Goal: Task Accomplishment & Management: Complete application form

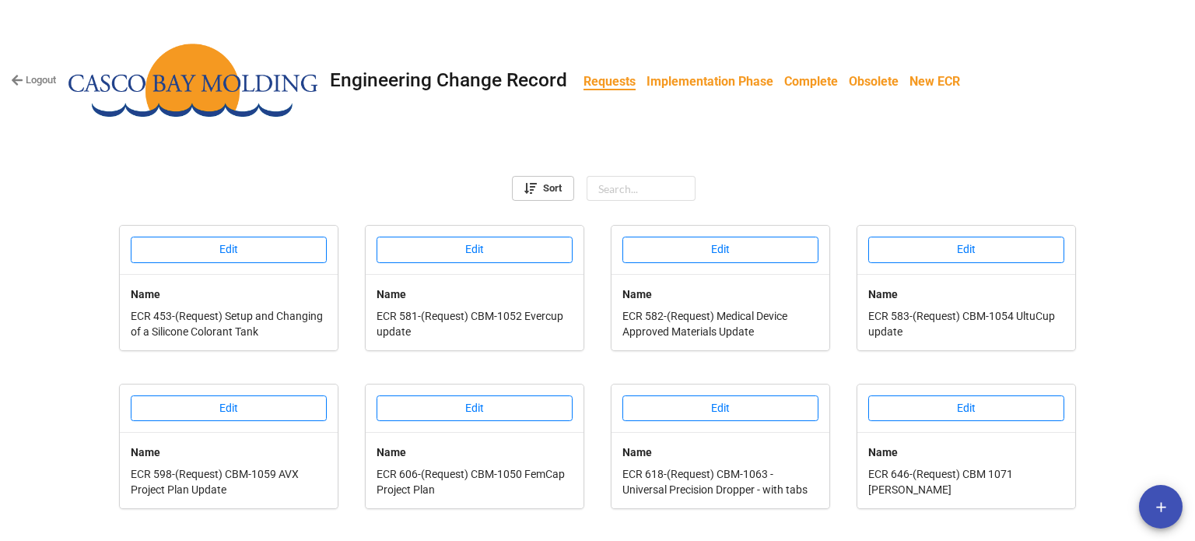
scroll to position [737, 0]
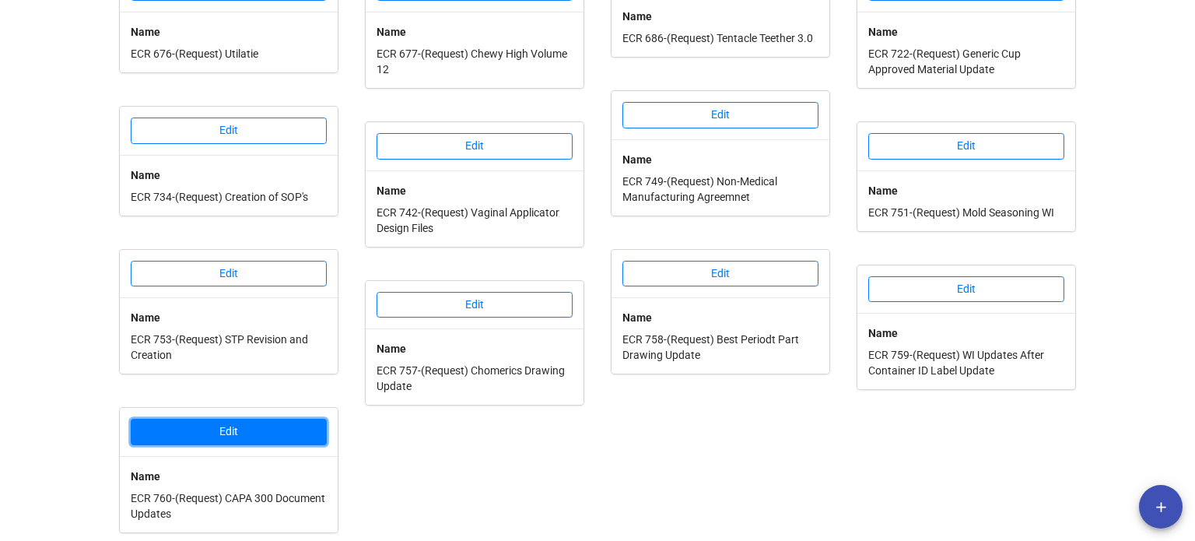
click at [224, 429] on button "Edit" at bounding box center [229, 432] width 196 height 26
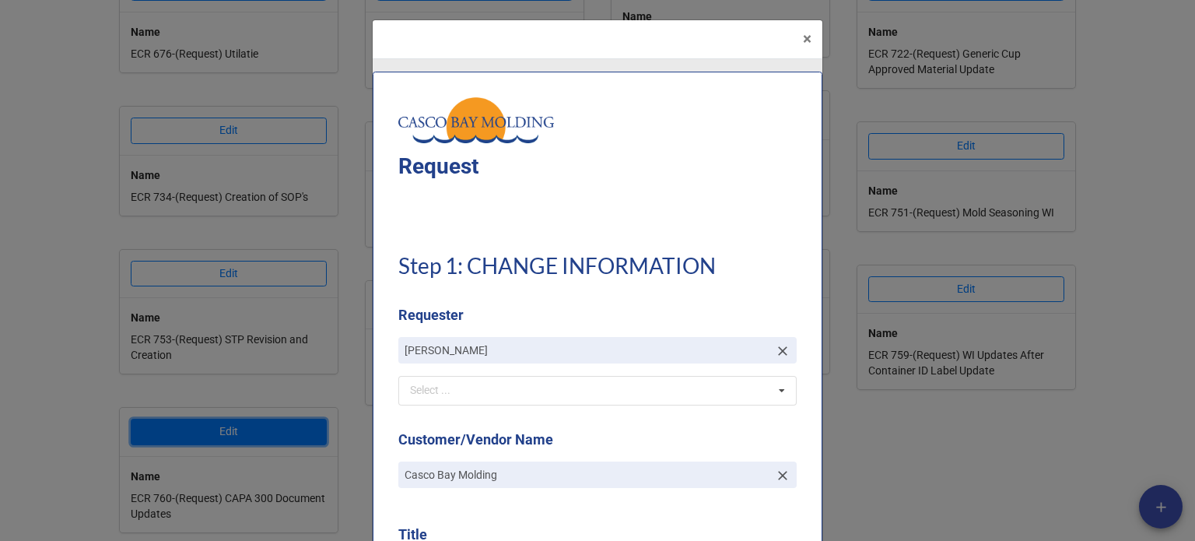
type textarea "x"
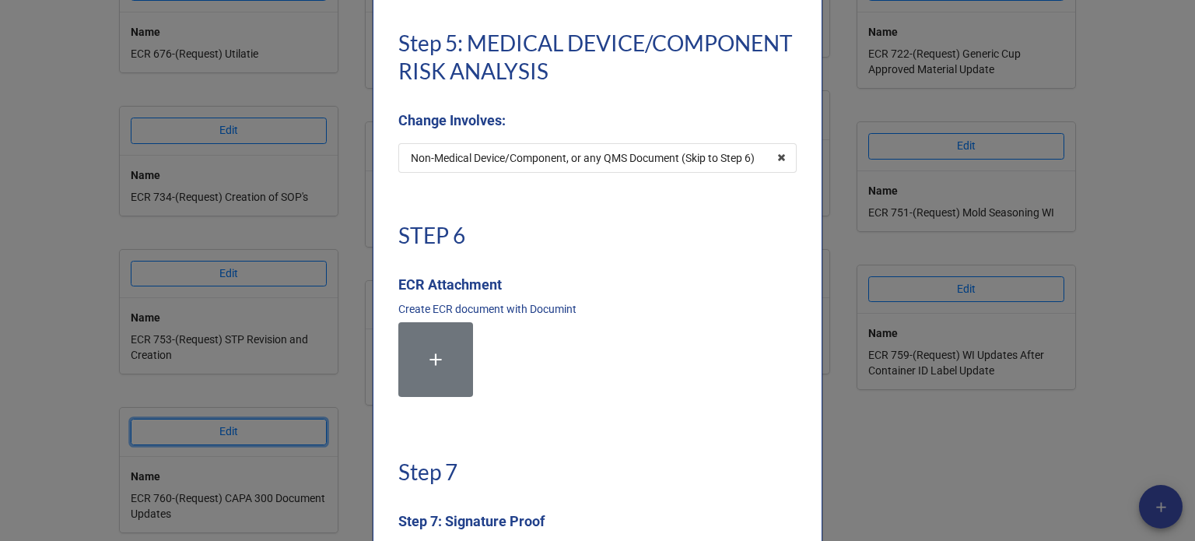
scroll to position [3501, 0]
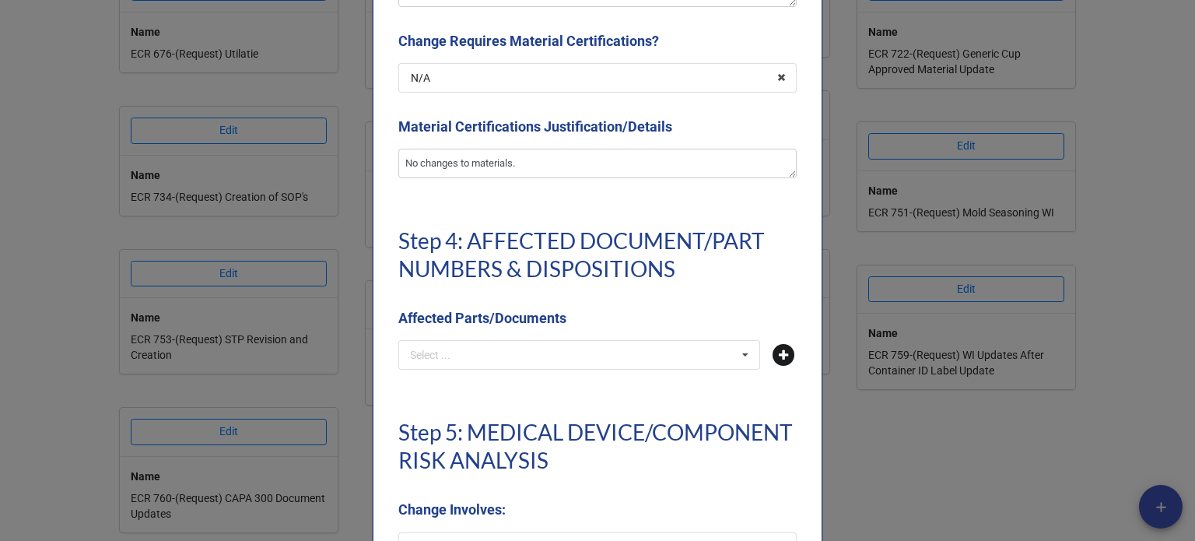
click at [784, 355] on icon at bounding box center [784, 355] width 22 height 22
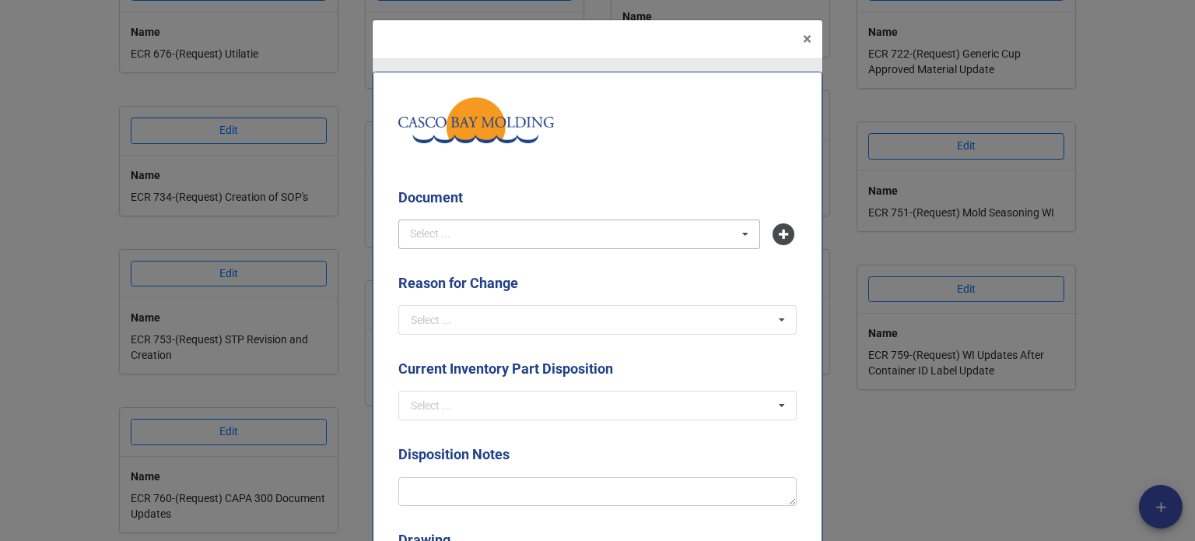
click at [526, 237] on div "Select ... No results found." at bounding box center [579, 234] width 362 height 30
type input "sop-001"
click at [524, 252] on div "SOP-001 - Product Realization" at bounding box center [579, 262] width 360 height 29
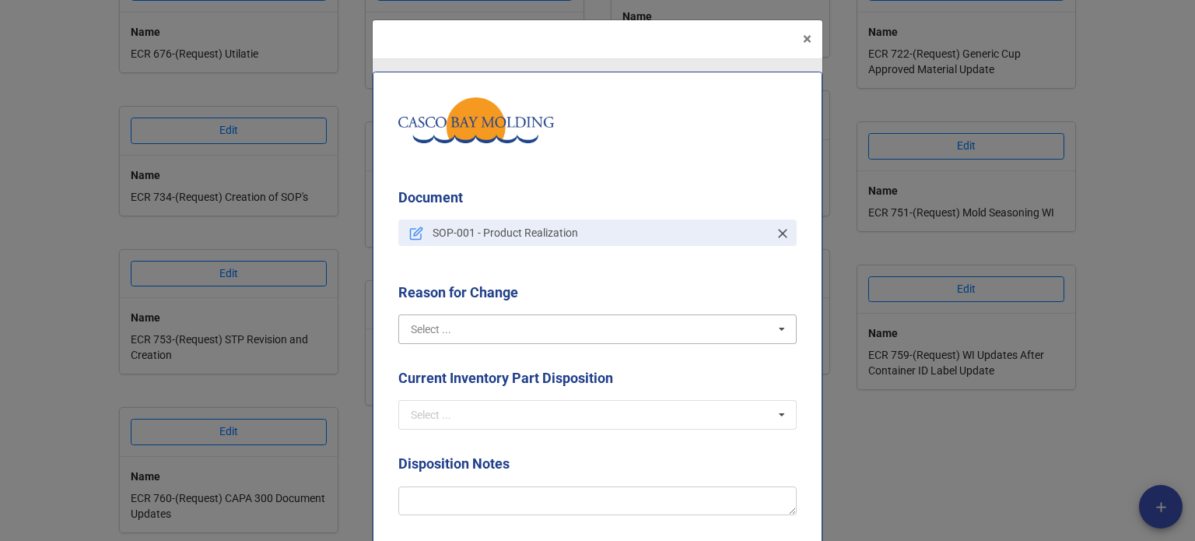
click at [520, 325] on input "text" at bounding box center [598, 329] width 397 height 28
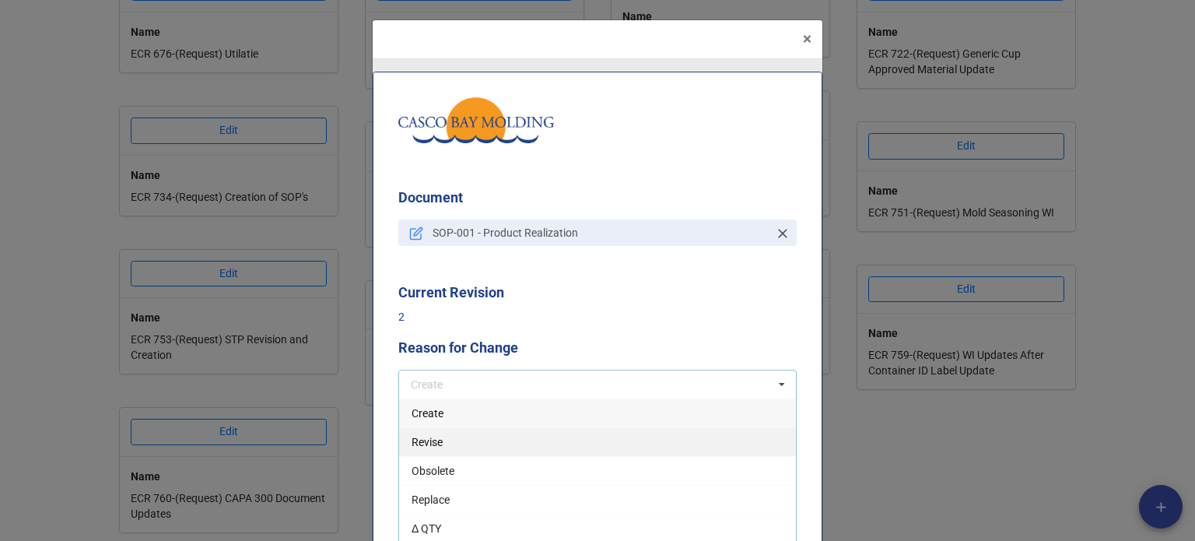
click at [443, 438] on div "Revise" at bounding box center [597, 441] width 397 height 29
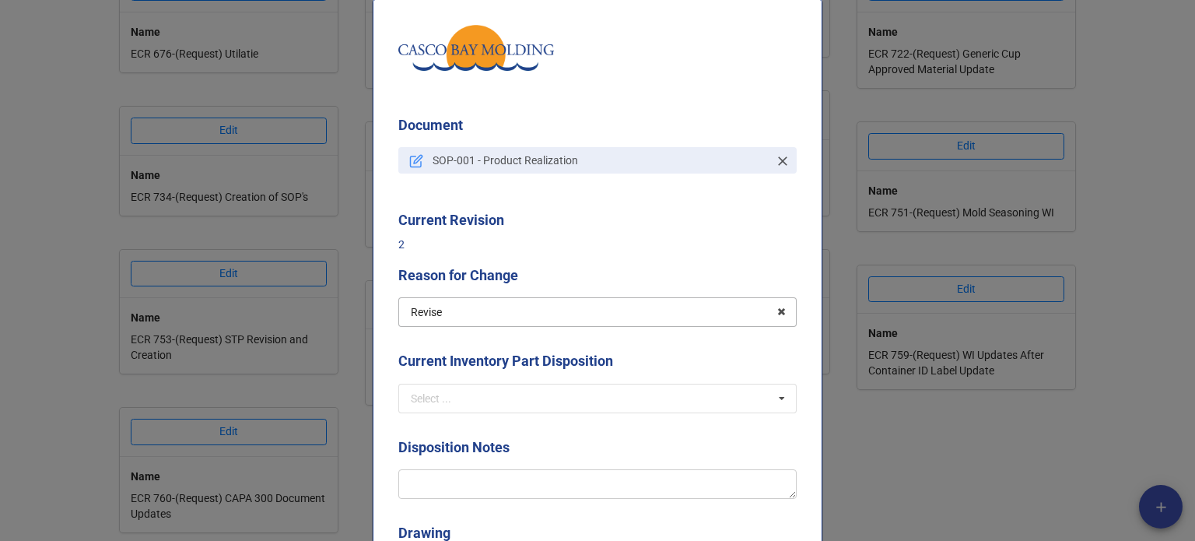
scroll to position [156, 0]
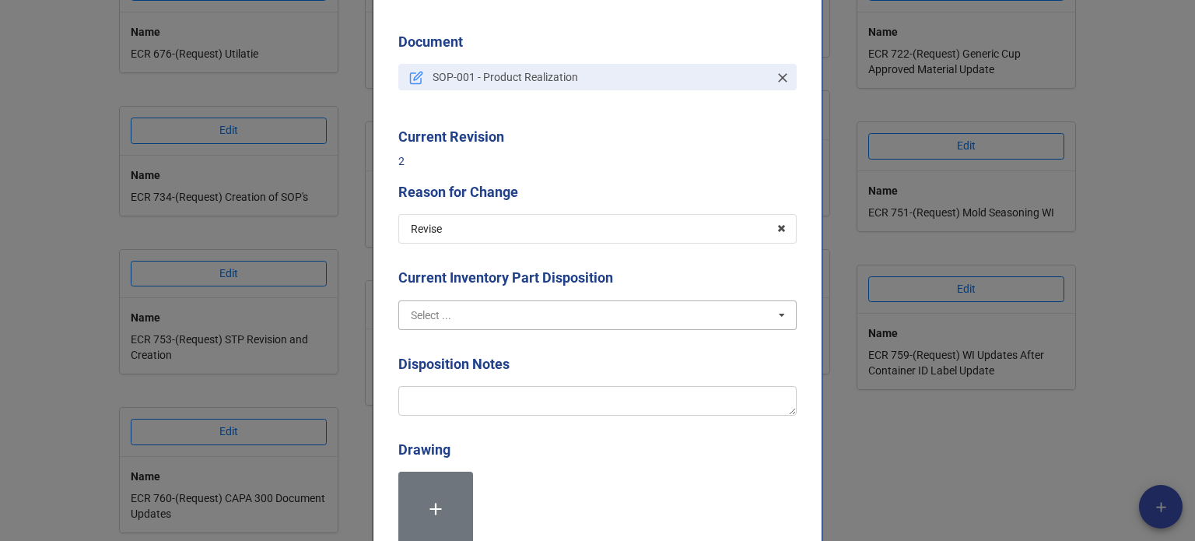
click at [464, 309] on input "text" at bounding box center [598, 315] width 397 height 28
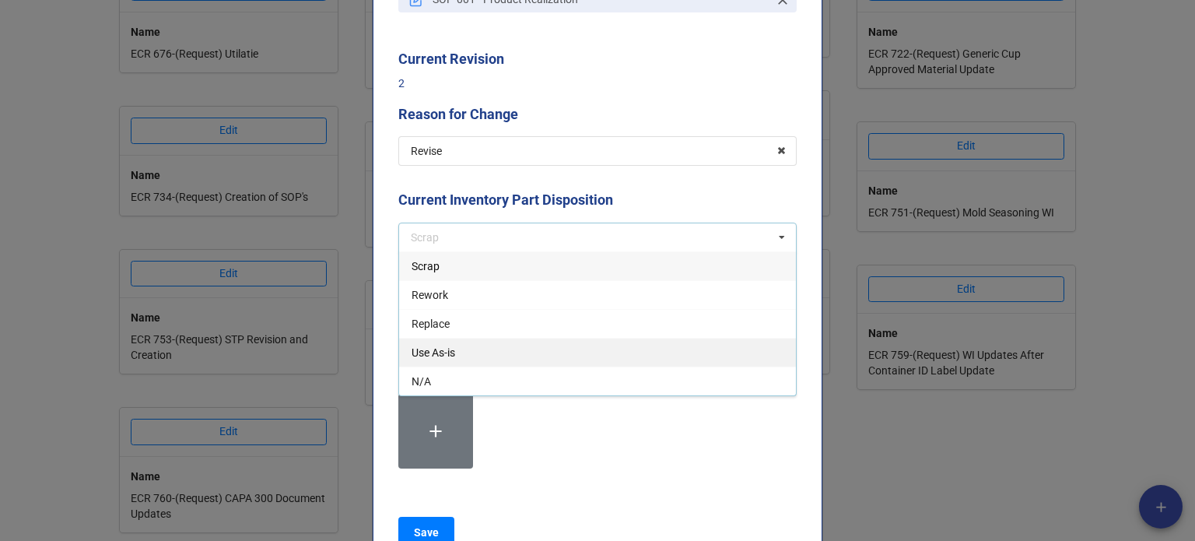
click at [465, 352] on div "Use As-is" at bounding box center [597, 352] width 397 height 29
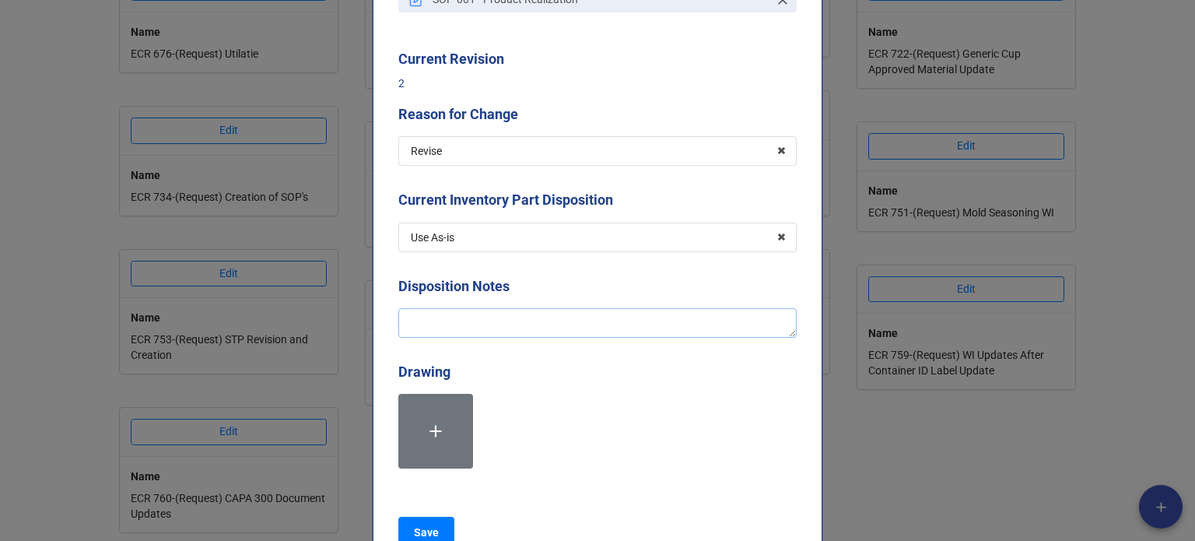
click at [451, 318] on textarea at bounding box center [597, 323] width 398 height 30
type textarea "x"
type textarea "A"
type textarea "x"
type textarea "Ad"
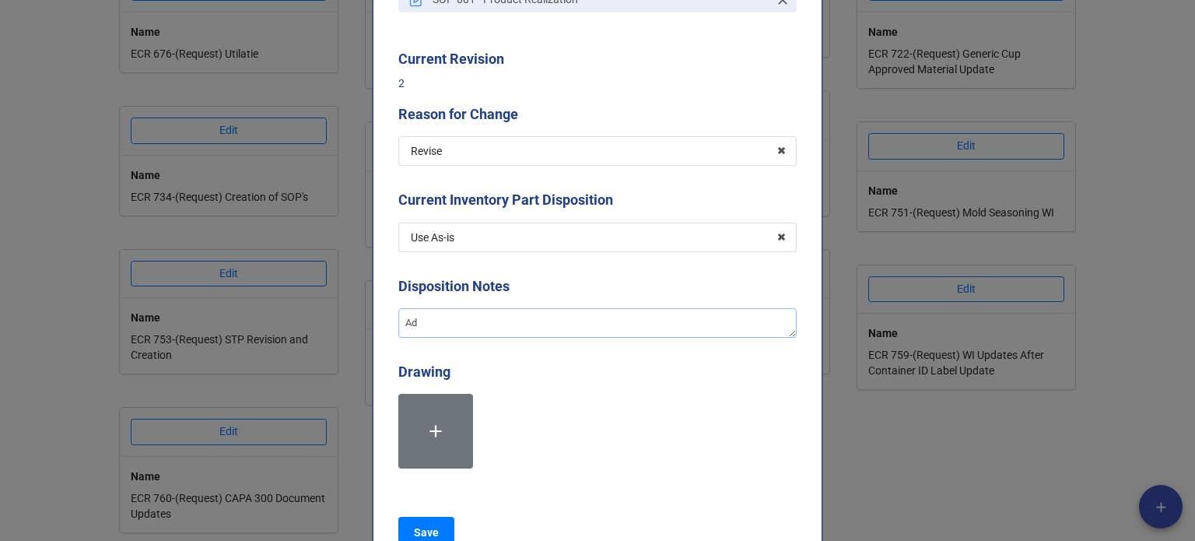
type textarea "x"
type textarea "Add"
type textarea "x"
type textarea "Addi"
type textarea "x"
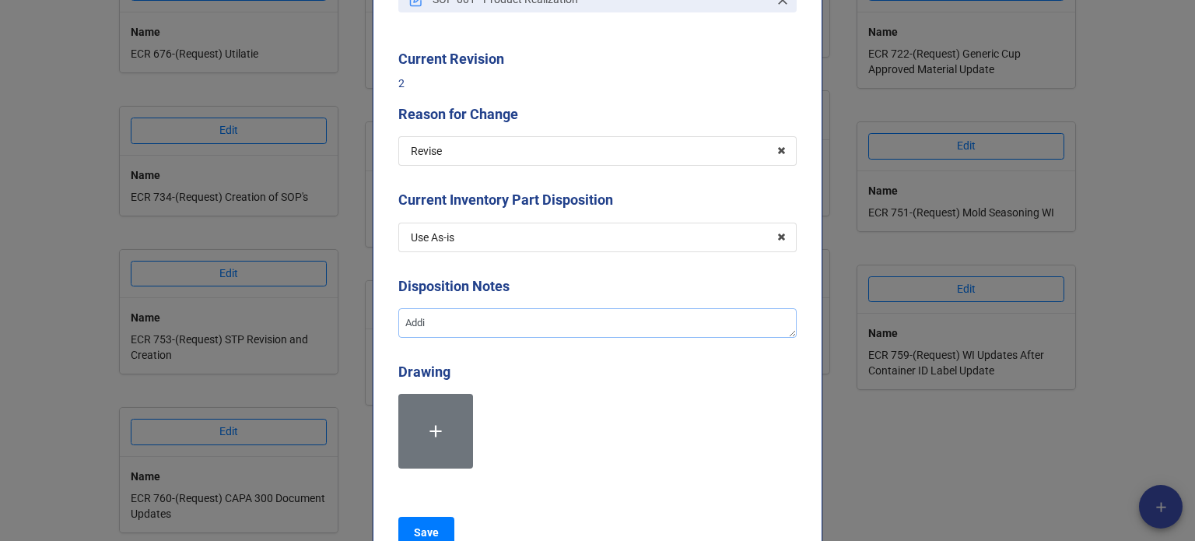
type textarea "Addin"
type textarea "x"
type textarea "Adding"
type textarea "x"
type textarea "Adding"
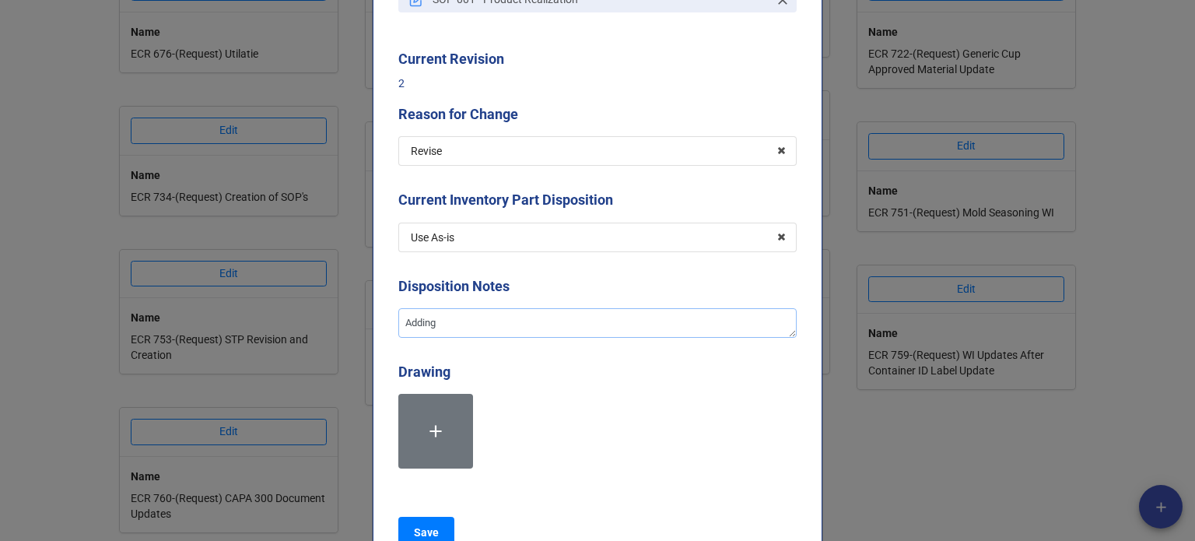
type textarea "x"
type textarea "Adding i"
type textarea "x"
type textarea "Adding in"
type textarea "x"
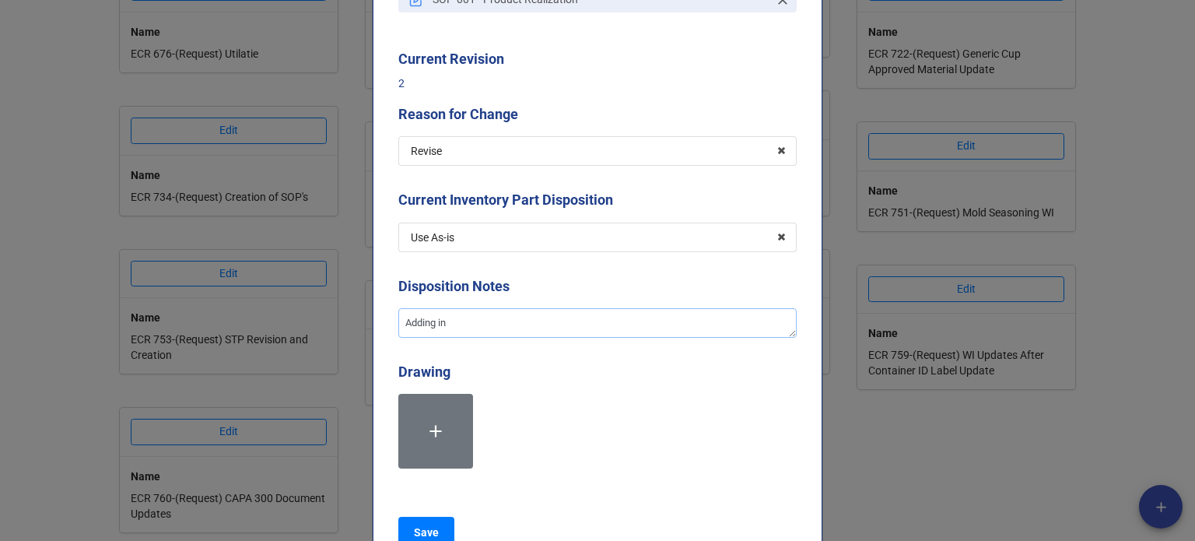
type textarea "Adding in"
type textarea "x"
type textarea "Adding in th"
type textarea "x"
type textarea "Adding in the"
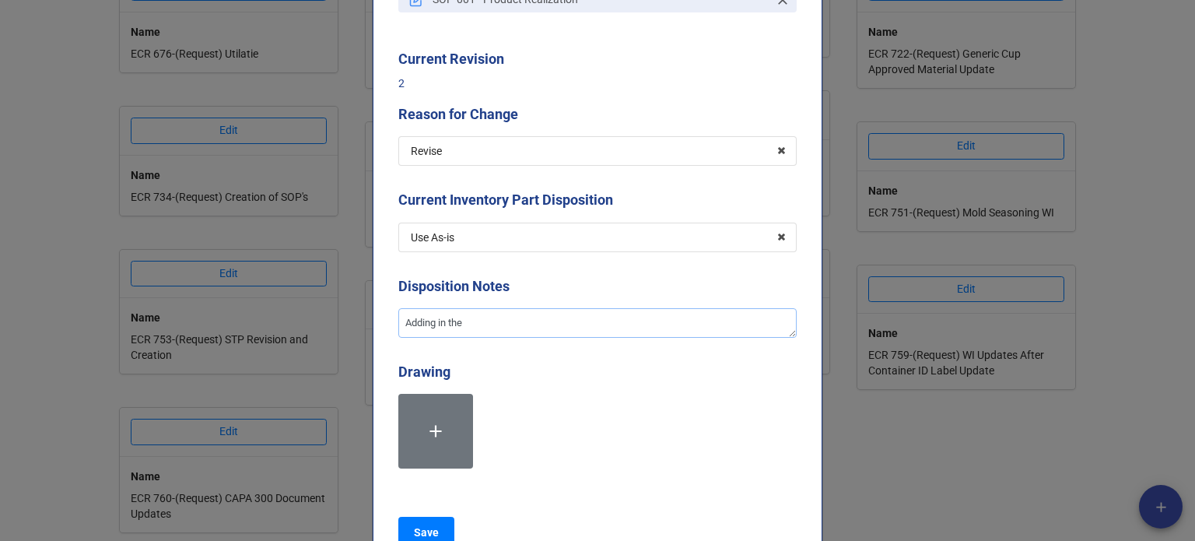
type textarea "x"
type textarea "Adding in the r"
type textarea "x"
type textarea "Adding in the re"
type textarea "x"
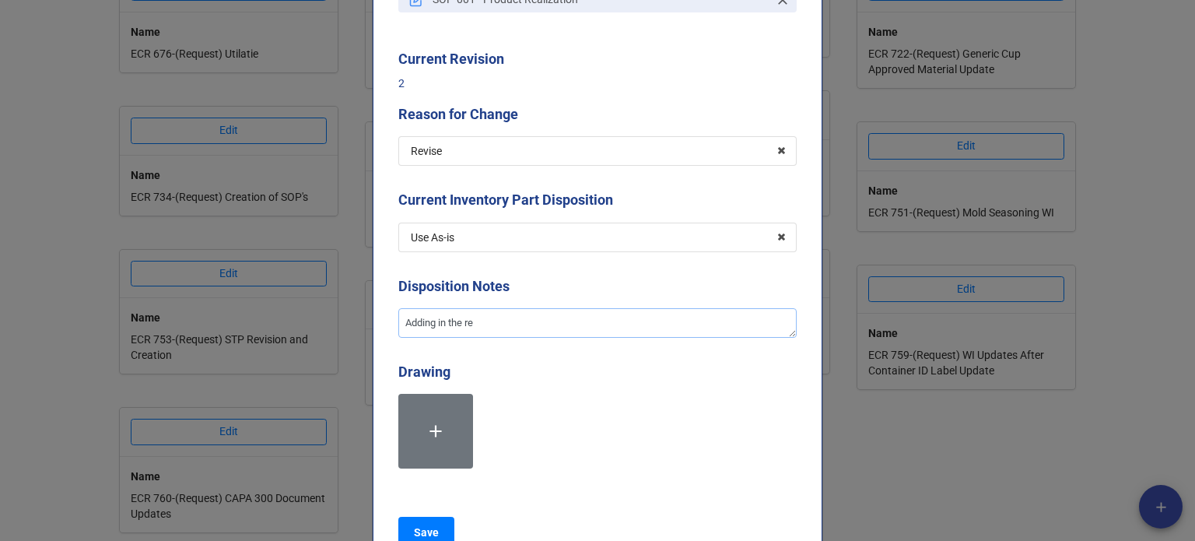
type textarea "Adding in the req"
type textarea "x"
type textarea "Adding in the requ"
type textarea "x"
type textarea "Adding in the requi"
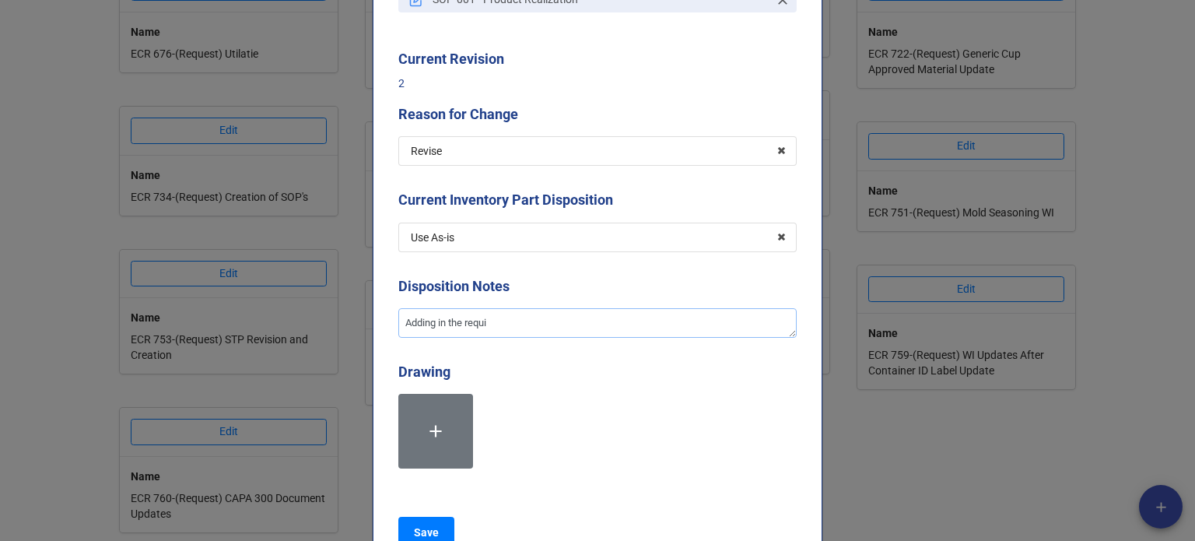
type textarea "x"
type textarea "Adding in the requir"
type textarea "x"
type textarea "Adding in the require"
type textarea "x"
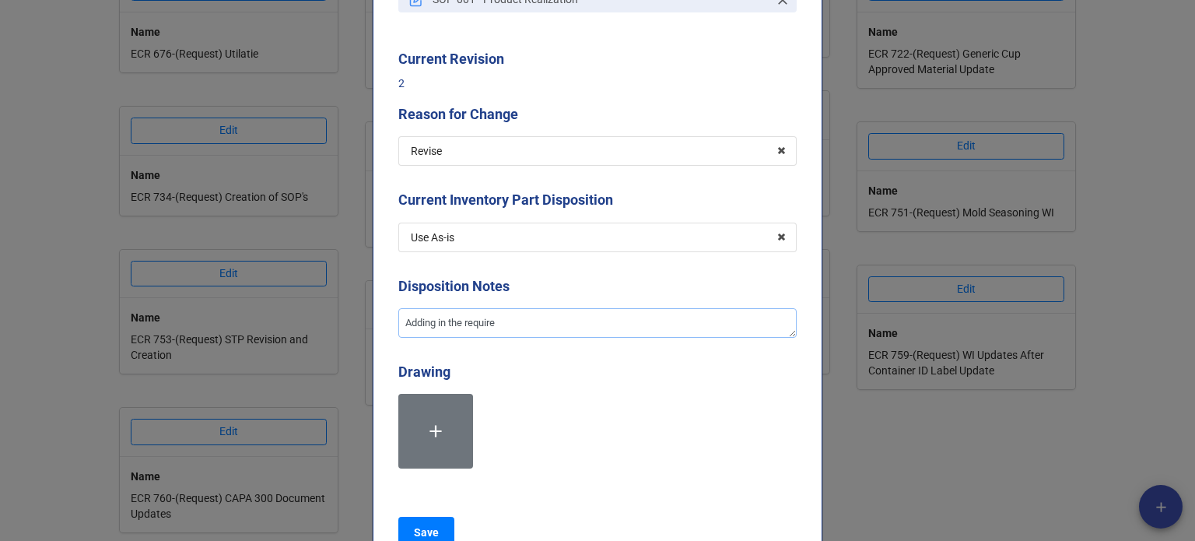
type textarea "Adding in the requirem"
type textarea "x"
type textarea "Adding in the requiremn"
type textarea "x"
type textarea "Adding in the requiremnt"
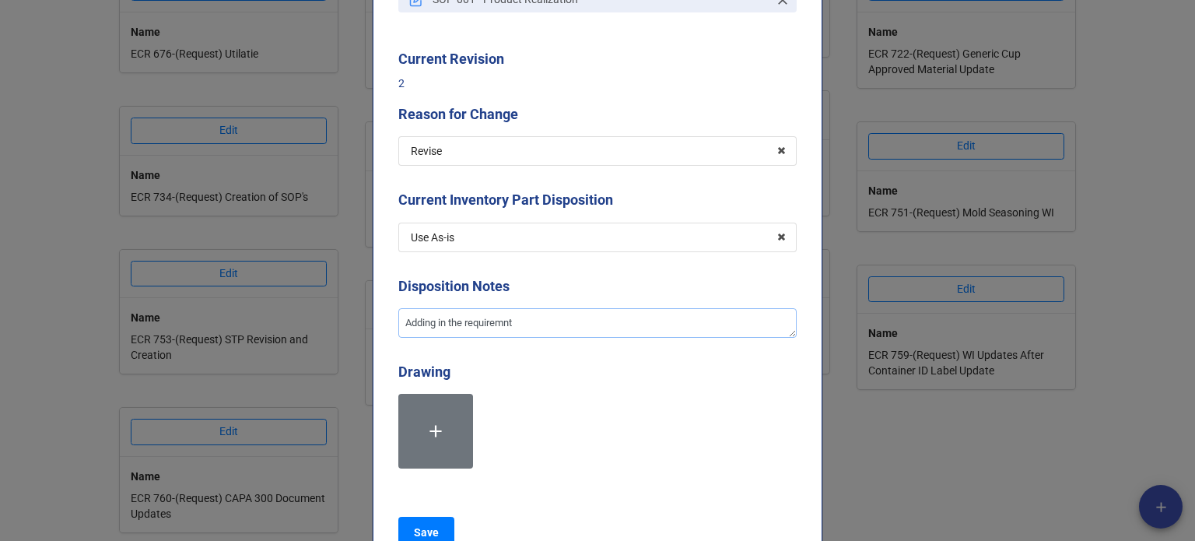
type textarea "x"
type textarea "Adding in the requiremnts"
type textarea "x"
type textarea "Adding in the requiremnts"
type textarea "x"
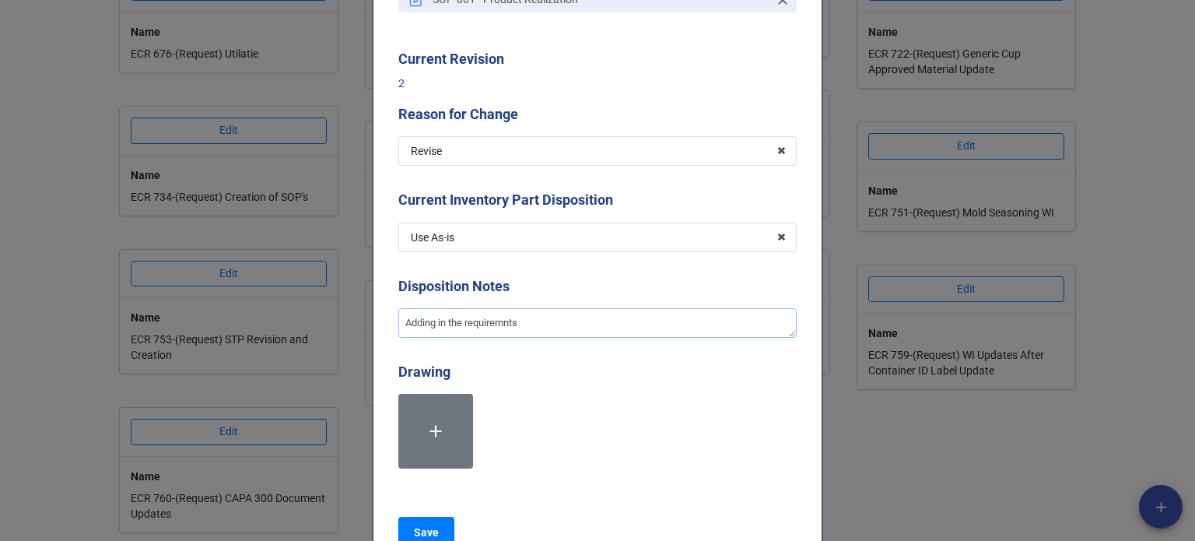
type textarea "Adding in the requiremnts f"
type textarea "x"
type textarea "Adding in the requiremnts fo"
type textarea "x"
type textarea "Adding in the requiremnts for"
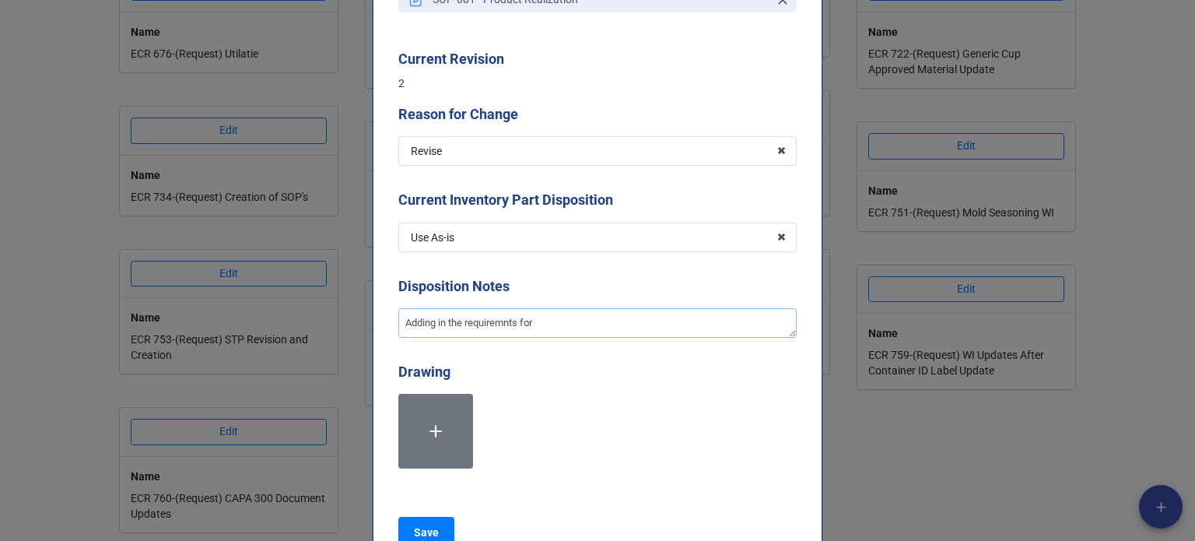
type textarea "x"
type textarea "Adding in the requiremnts for"
type textarea "x"
type textarea "Adding in the requiremnts for"
type textarea "x"
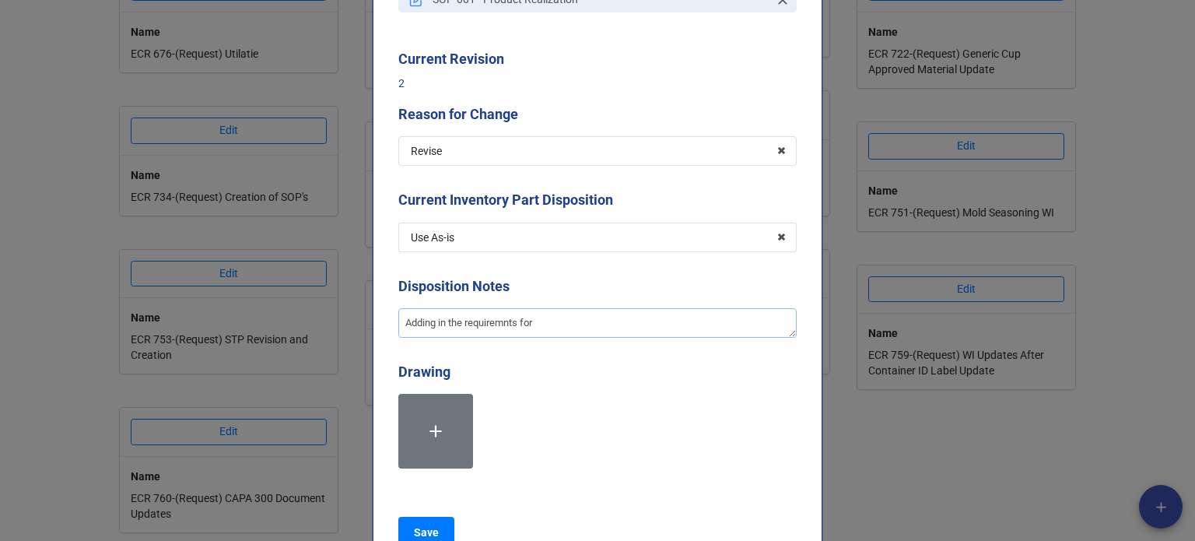
type textarea "Adding in the requiremnts fo"
type textarea "x"
type textarea "Adding in the requiremnts f"
type textarea "x"
type textarea "Adding in the requiremnts"
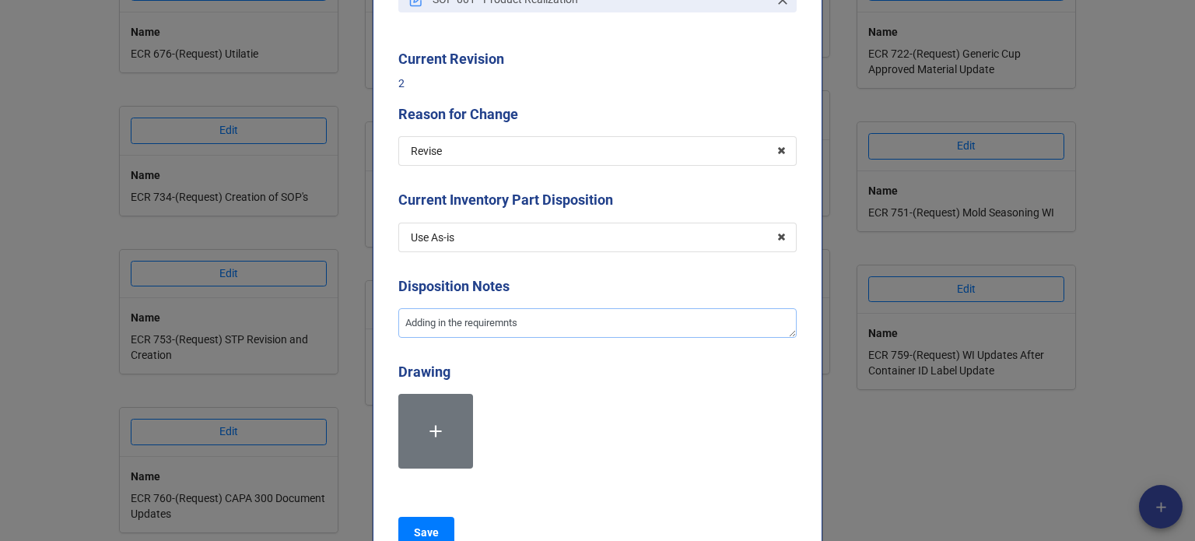
type textarea "x"
type textarea "Adding in the requiremnts"
type textarea "x"
type textarea "Adding in the requiremnt"
type textarea "x"
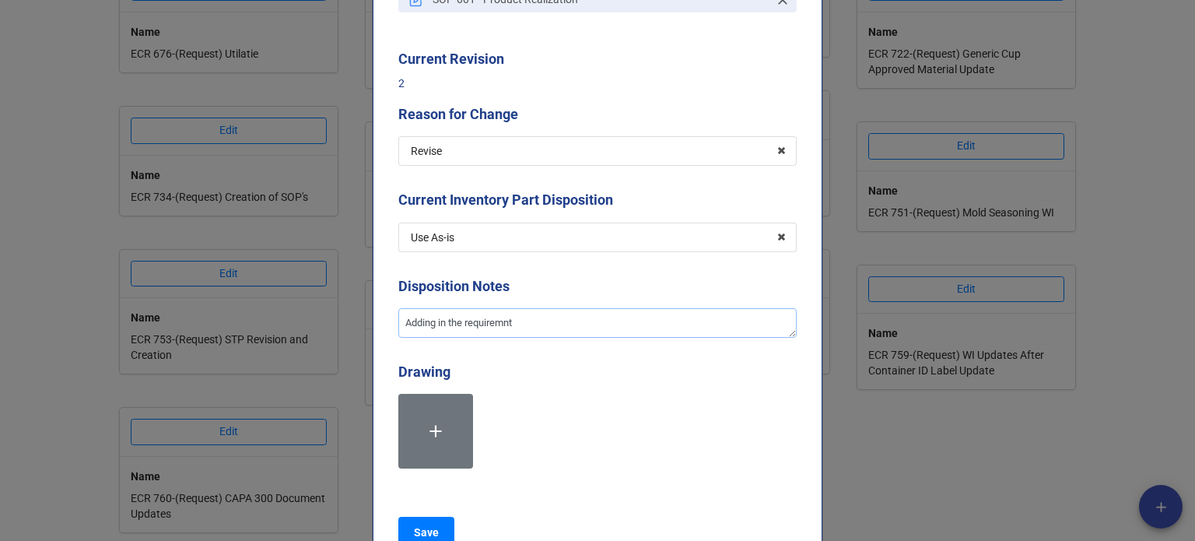
type textarea "Adding in the requiremn"
type textarea "x"
type textarea "Adding in the requirem"
type textarea "x"
type textarea "Adding in the requireme"
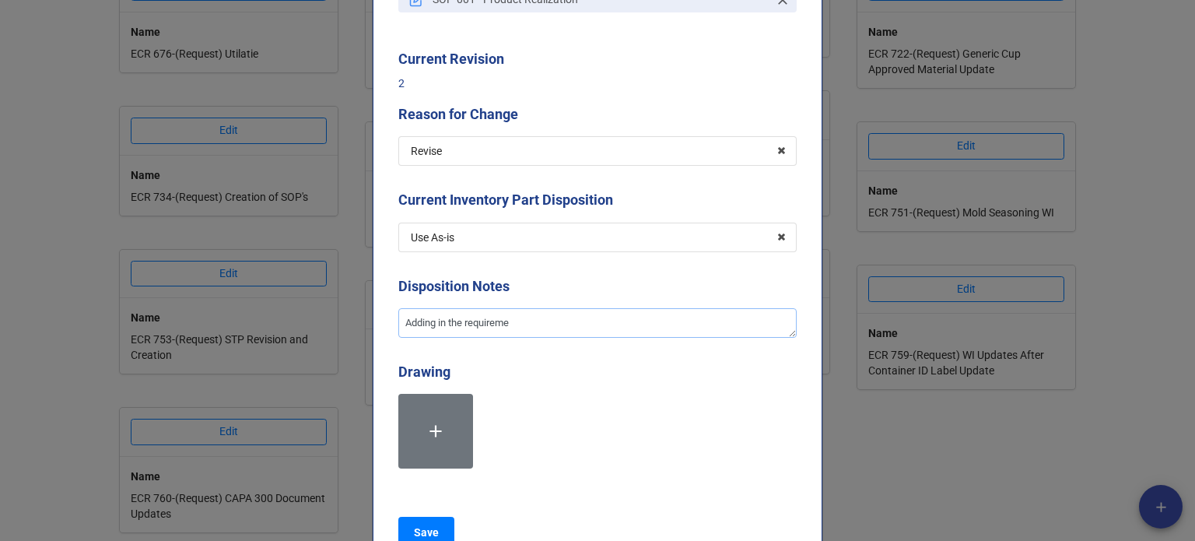
type textarea "x"
type textarea "Adding in the requiremen"
type textarea "x"
type textarea "Adding in the requirement"
type textarea "x"
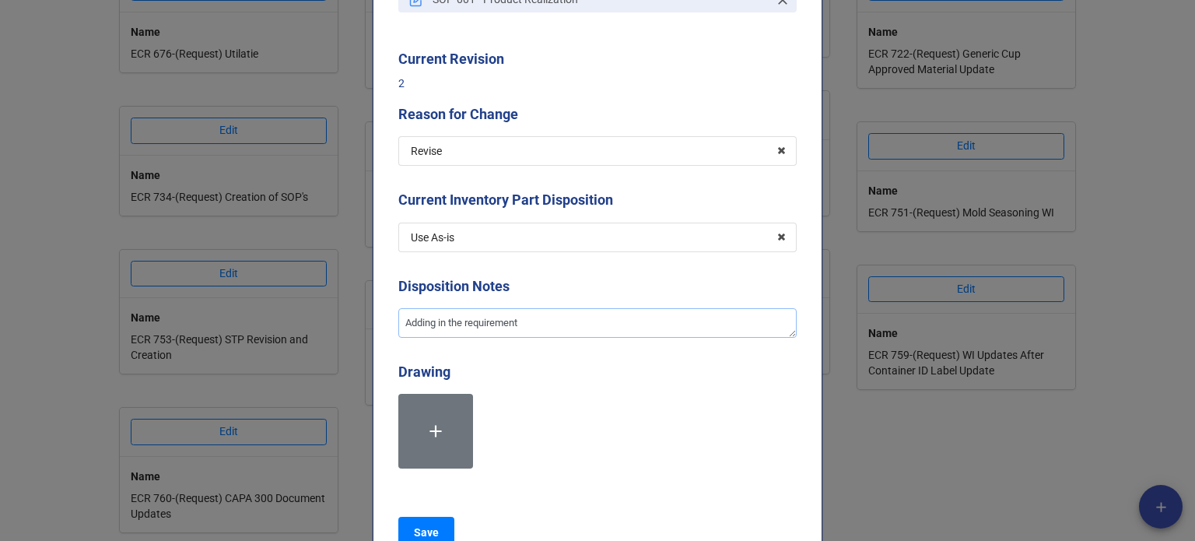
type textarea "Adding in the requirement"
type textarea "x"
type textarea "Adding in the requirement f"
type textarea "x"
type textarea "Adding in the requirement fo"
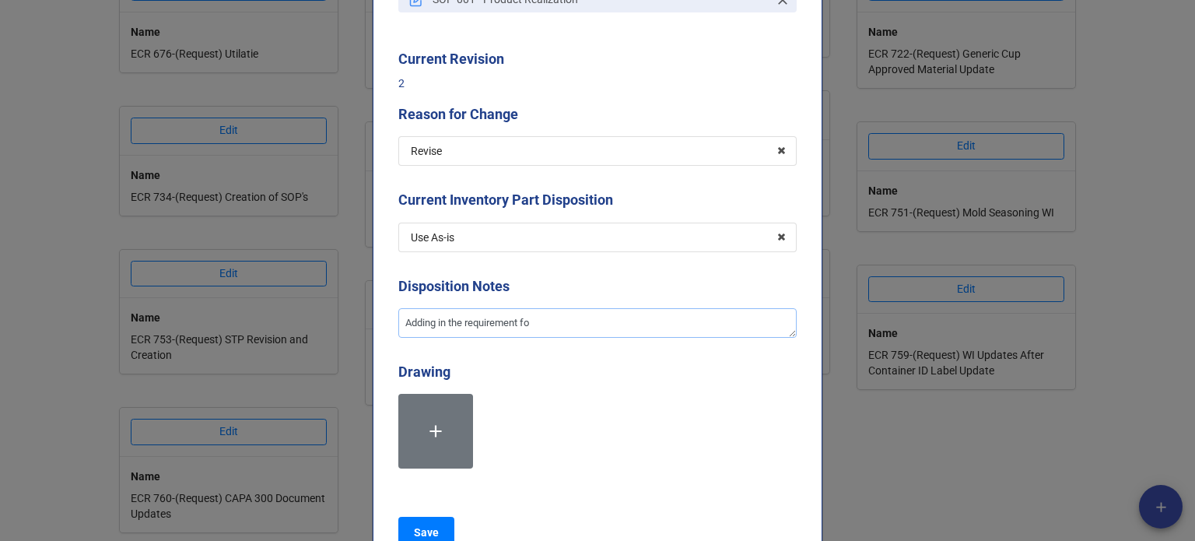
type textarea "x"
type textarea "Adding in the requirement for"
type textarea "x"
type textarea "Adding in the requirement for t"
type textarea "x"
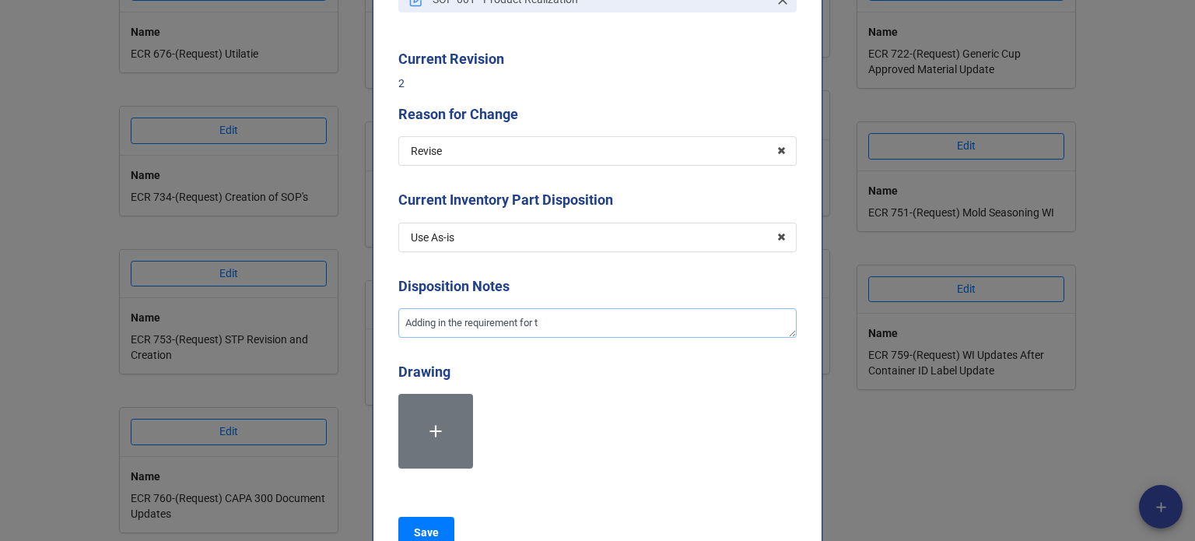
type textarea "Adding in the requirement for th"
type textarea "x"
type textarea "Adding in the requirement for the"
type textarea "x"
type textarea "Adding in the requirement for the"
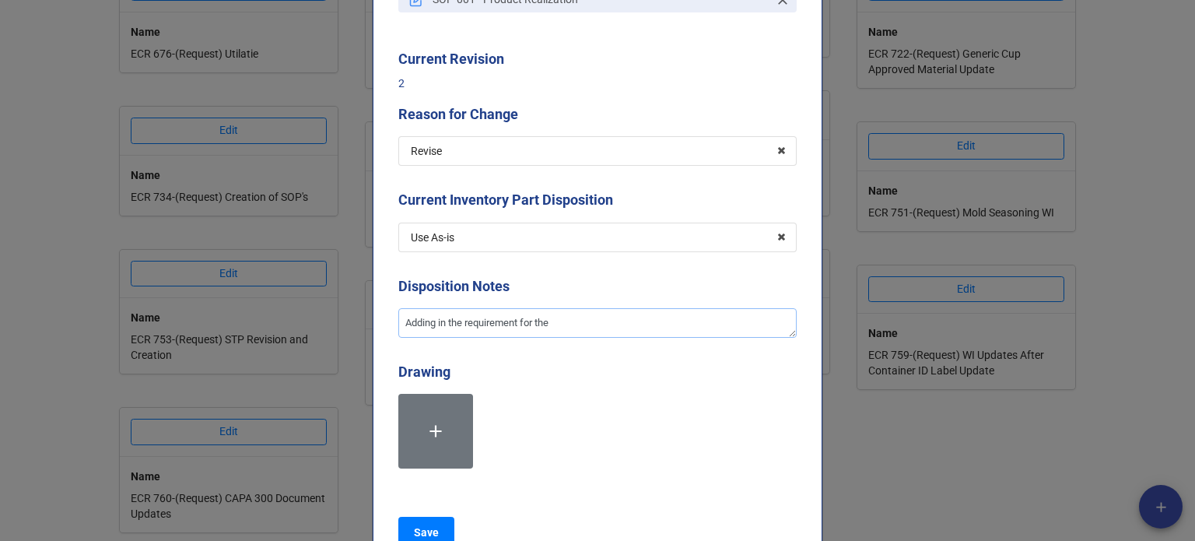
type textarea "x"
type textarea "Adding in the requirement for the w"
type textarea "x"
type textarea "Adding in the requirement for the wo"
type textarea "x"
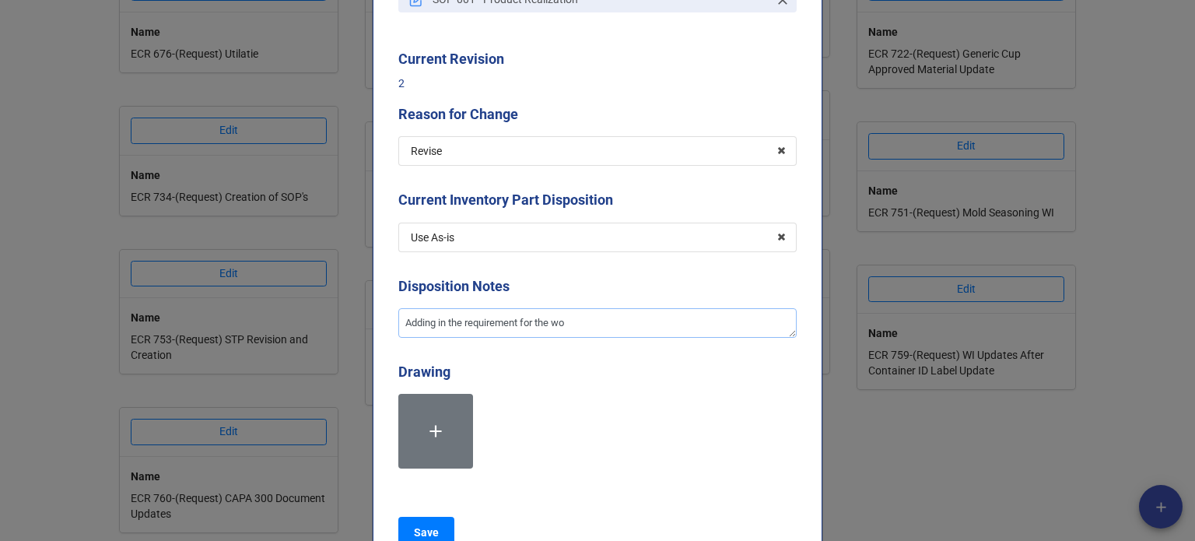
type textarea "Adding in the requirement for the wor"
type textarea "x"
type textarea "Adding in the requirement for the work"
type textarea "x"
type textarea "Adding in the requirement for the works"
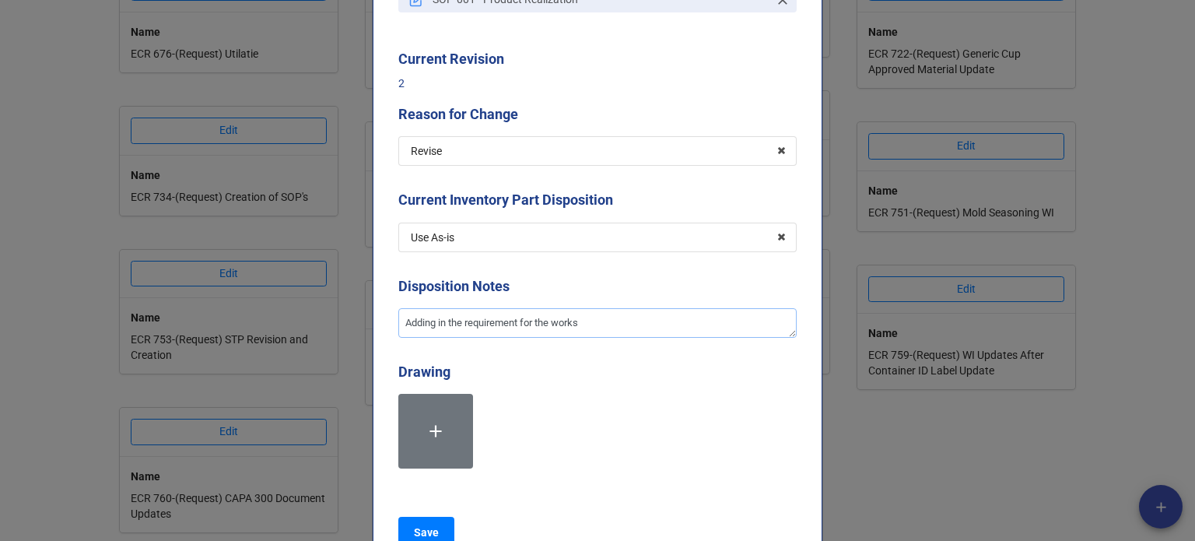
type textarea "x"
type textarea "Adding in the requirement for the workst"
type textarea "x"
type textarea "Adding in the requirement for the worksta"
type textarea "x"
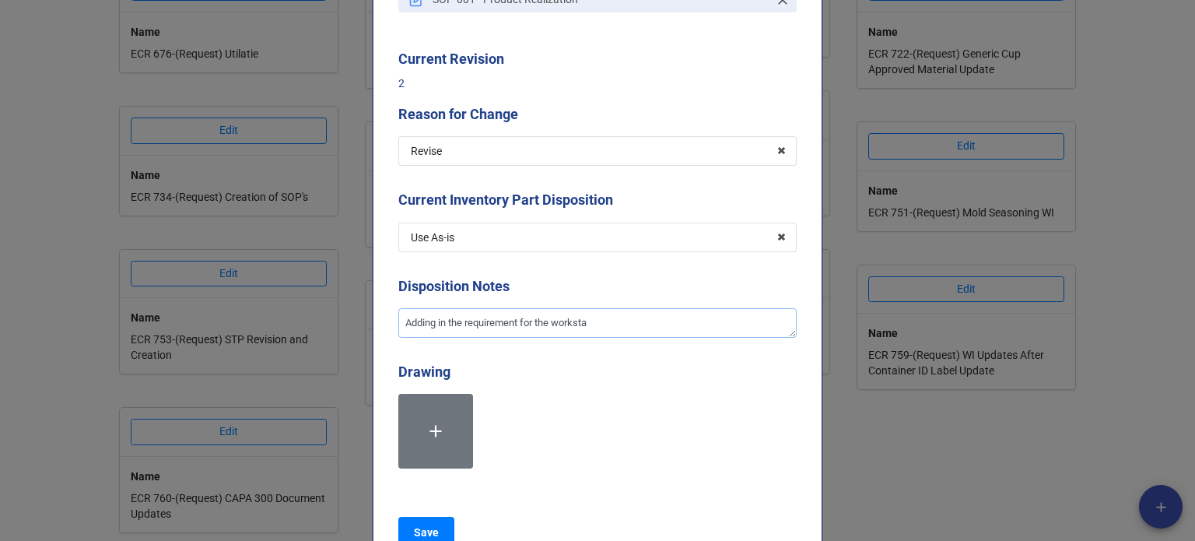
type textarea "Adding in the requirement for the workstat"
type textarea "x"
type textarea "Adding in the requirement for the workstati"
type textarea "x"
type textarea "Adding in the requirement for the workstatio"
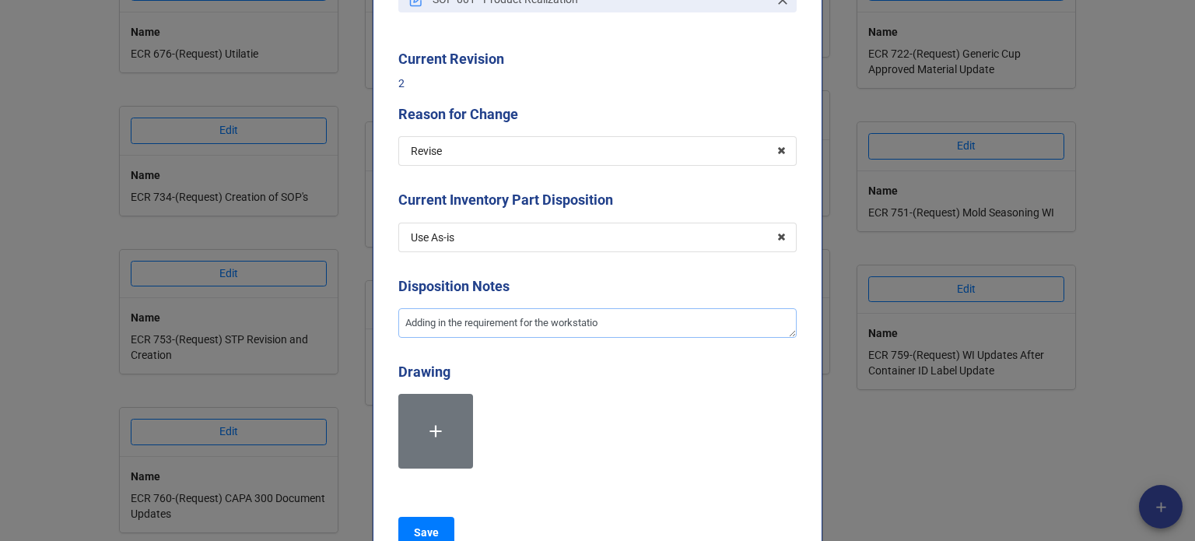
type textarea "x"
type textarea "Adding in the requirement for the workstation"
type textarea "x"
type textarea "Adding in the requirement for the workstation"
type textarea "x"
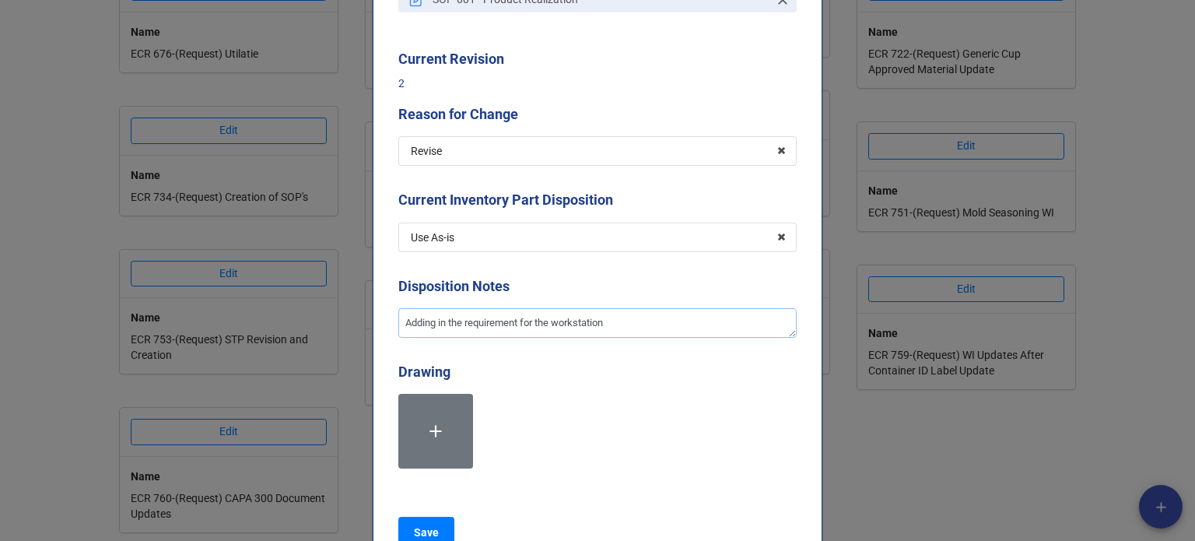
type textarea "Adding in the requirement for the workstation e"
type textarea "x"
type textarea "Adding in the requirement for the workstation ev"
type textarea "x"
type textarea "Adding in the requirement for the workstation e"
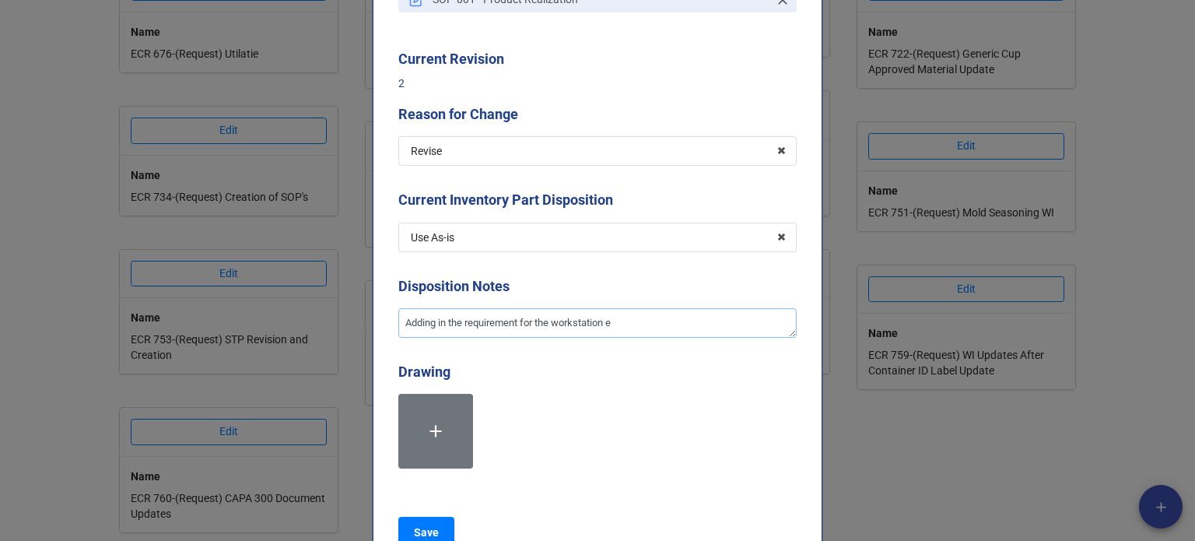
type textarea "x"
type textarea "Adding in the requirement for the workstation en"
type textarea "x"
type textarea "Adding in the requirement for the workstation env"
type textarea "x"
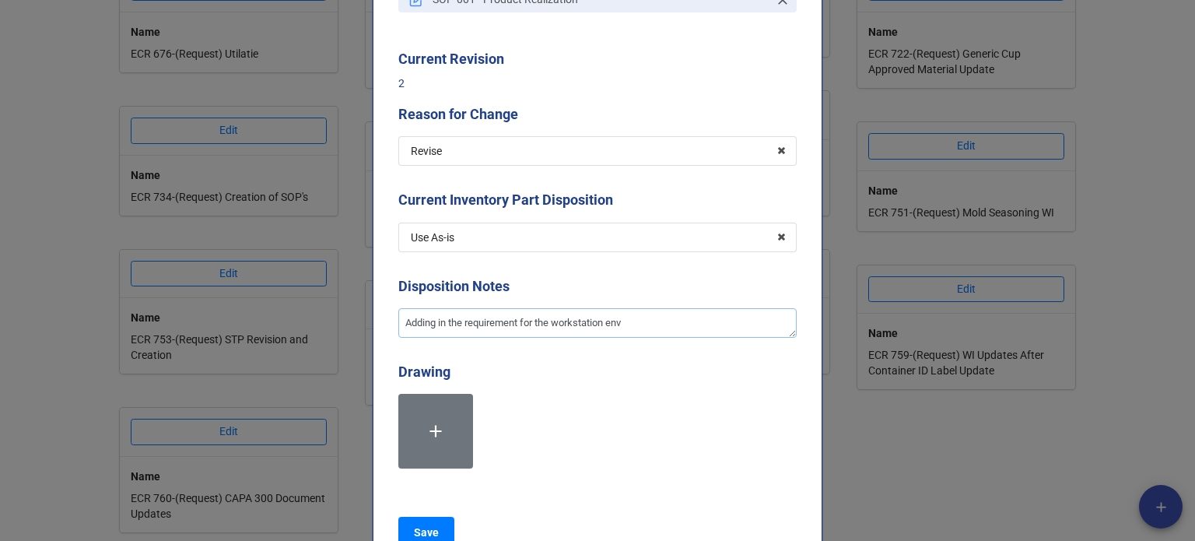
type textarea "Adding in the requirement for the workstation envi"
type textarea "x"
type textarea "Adding in the requirement for the workstation envir"
type textarea "x"
type textarea "Adding in the requirement for the workstation enviro"
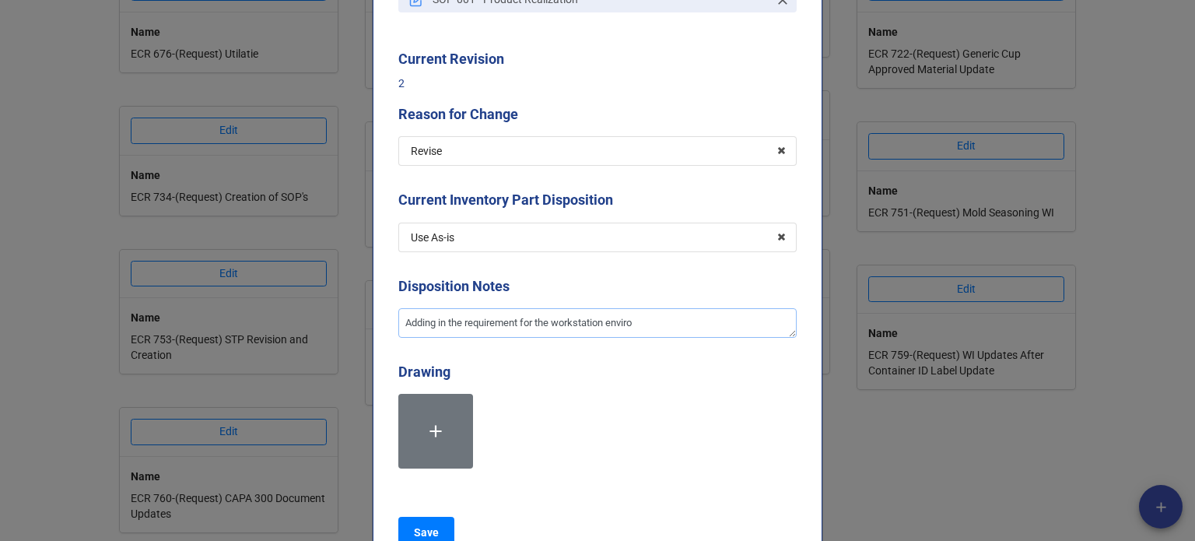
type textarea "x"
type textarea "Adding in the requirement for the workstation environ"
type textarea "x"
type textarea "Adding in the requirement for the workstation environm"
type textarea "x"
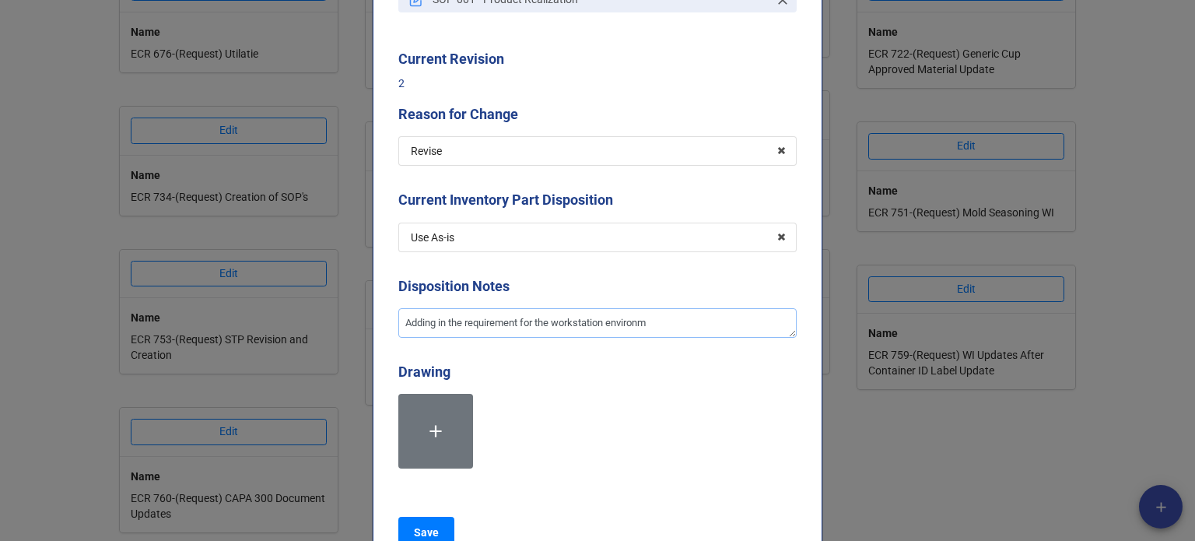
type textarea "Adding in the requirement for the workstation environme"
type textarea "x"
type textarea "Adding in the requirement for the workstation environmen"
type textarea "x"
type textarea "Adding in the requirement for the workstation environment"
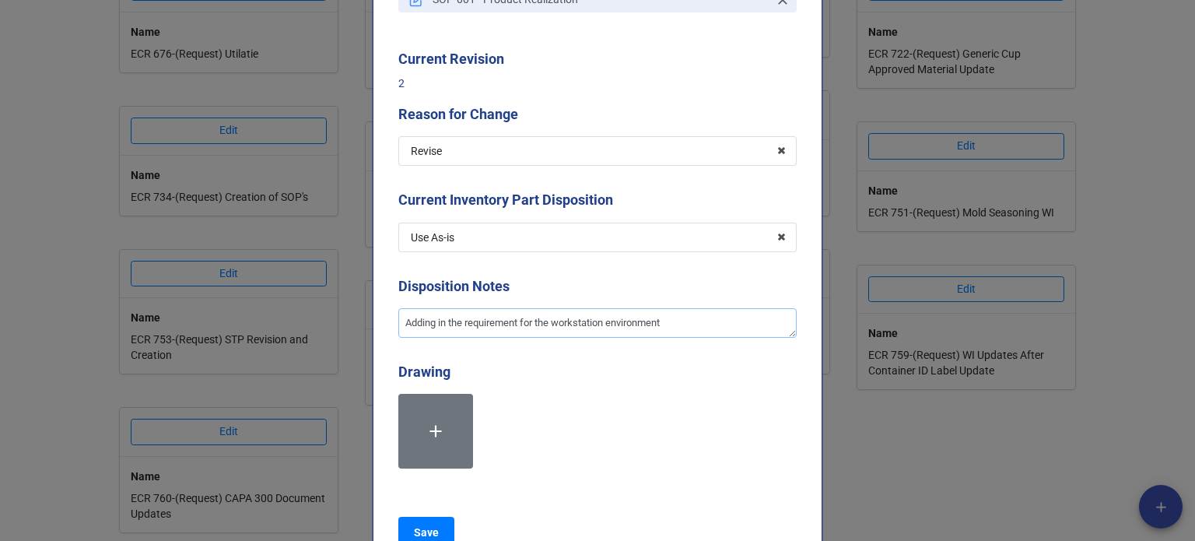
type textarea "x"
type textarea "Adding in the requirement for the workstation environment"
type textarea "x"
type textarea "Adding in the requirement for the workstation environment t"
type textarea "x"
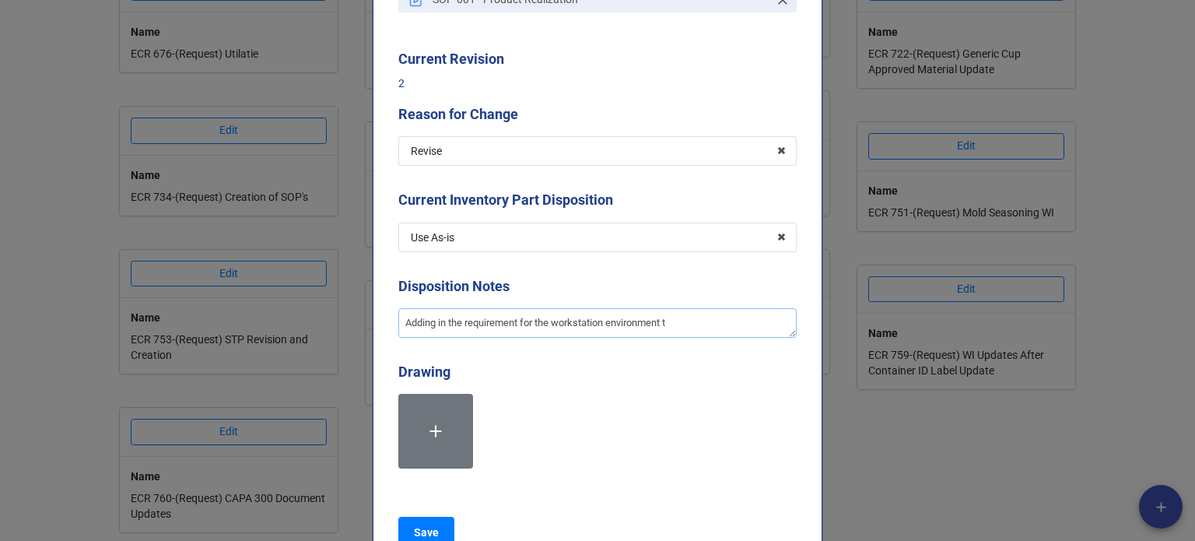
type textarea "Adding in the requirement for the workstation environment to"
type textarea "x"
type textarea "Adding in the requirement for the workstation environment to b"
type textarea "x"
type textarea "Adding in the requirement for the workstation environment to be"
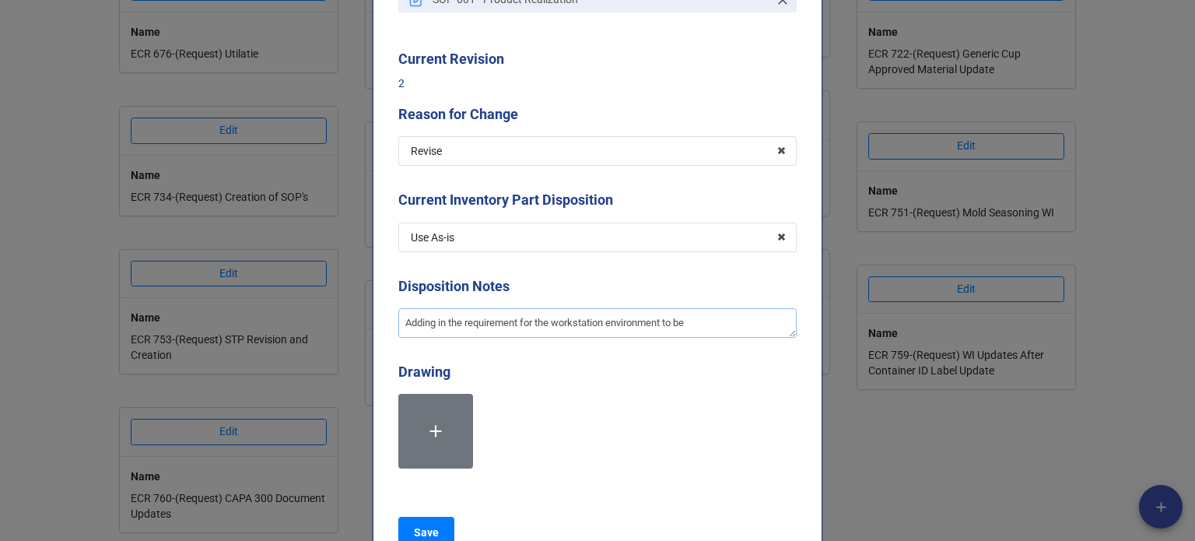
type textarea "x"
type textarea "Adding in the requirement for the workstation environment to be"
type textarea "x"
type textarea "Adding in the requirement for the workstation environment to be d"
type textarea "x"
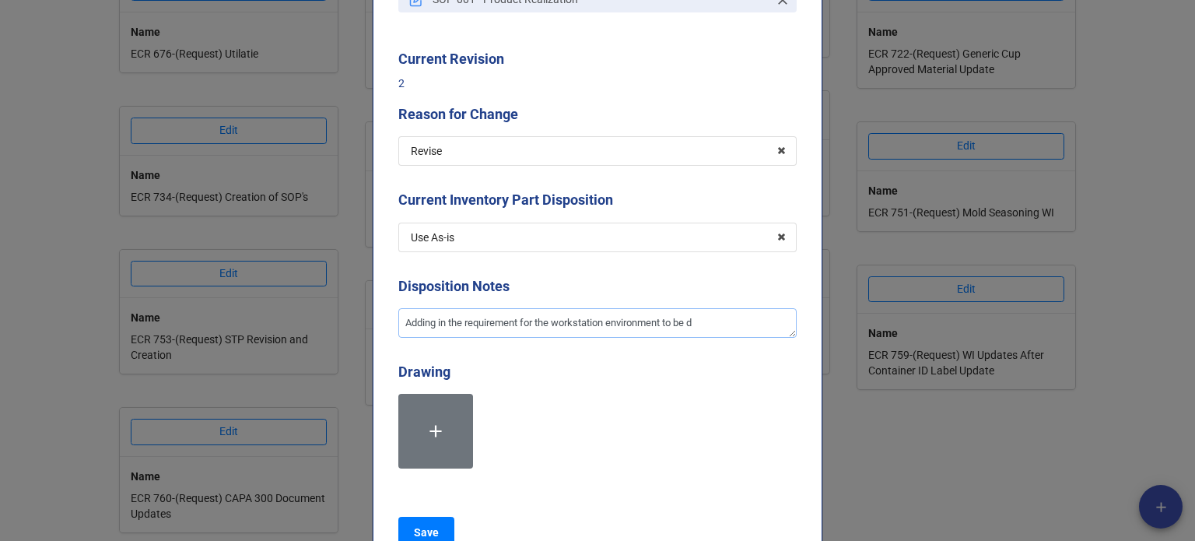
type textarea "Adding in the requirement for the workstation environment to be de"
type textarea "x"
type textarea "Adding in the requirement for the workstation environment to be def"
type textarea "x"
type textarea "Adding in the requirement for the workstation environment to be defi"
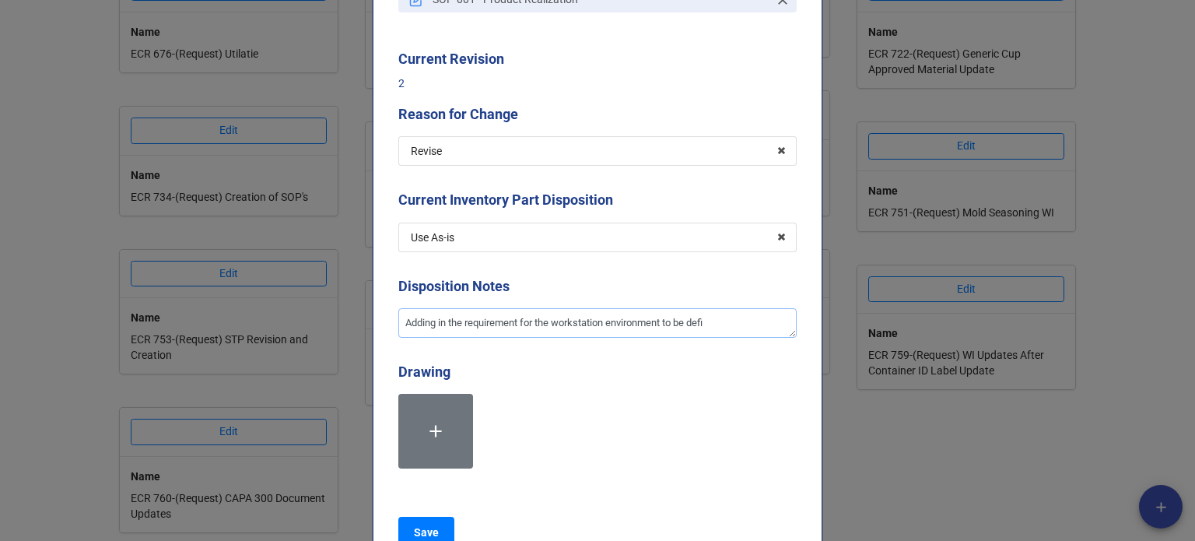
type textarea "x"
type textarea "Adding in the requirement for the workstation environment to be defin"
type textarea "x"
type textarea "Adding in the requirement for the workstation environment to be defind"
type textarea "x"
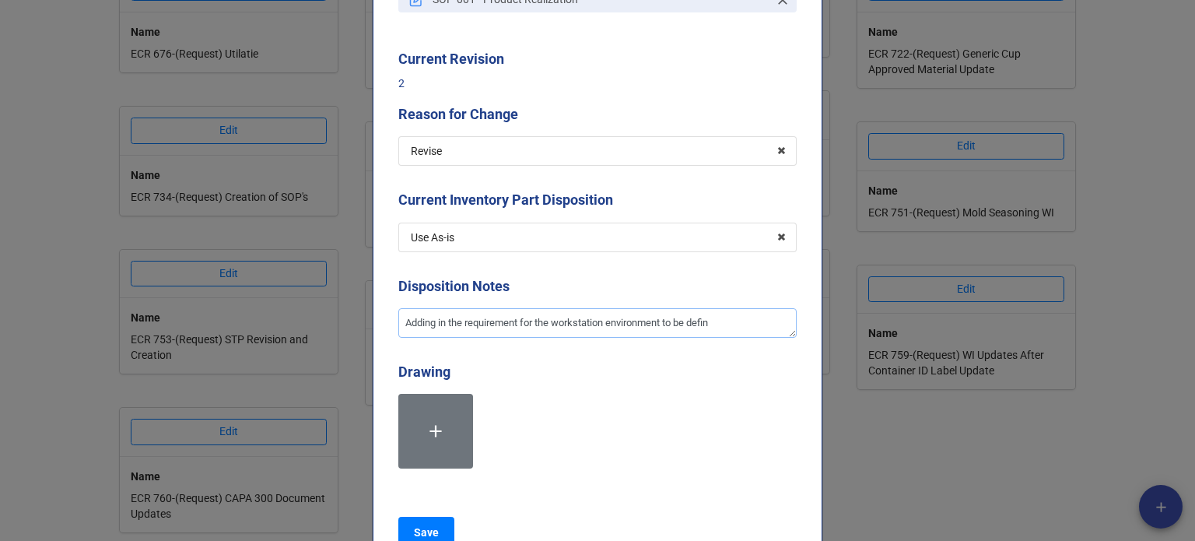
type textarea "Adding in the requirement for the workstation environment to be define"
type textarea "x"
type textarea "Adding in the requirement for the workstation environment to be defined"
type textarea "x"
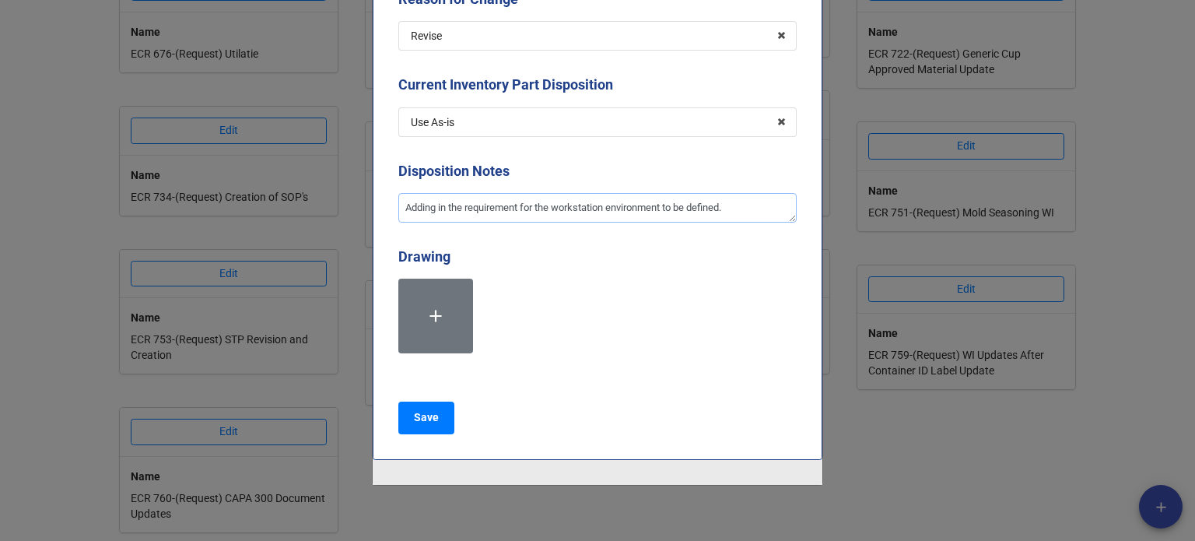
scroll to position [389, 0]
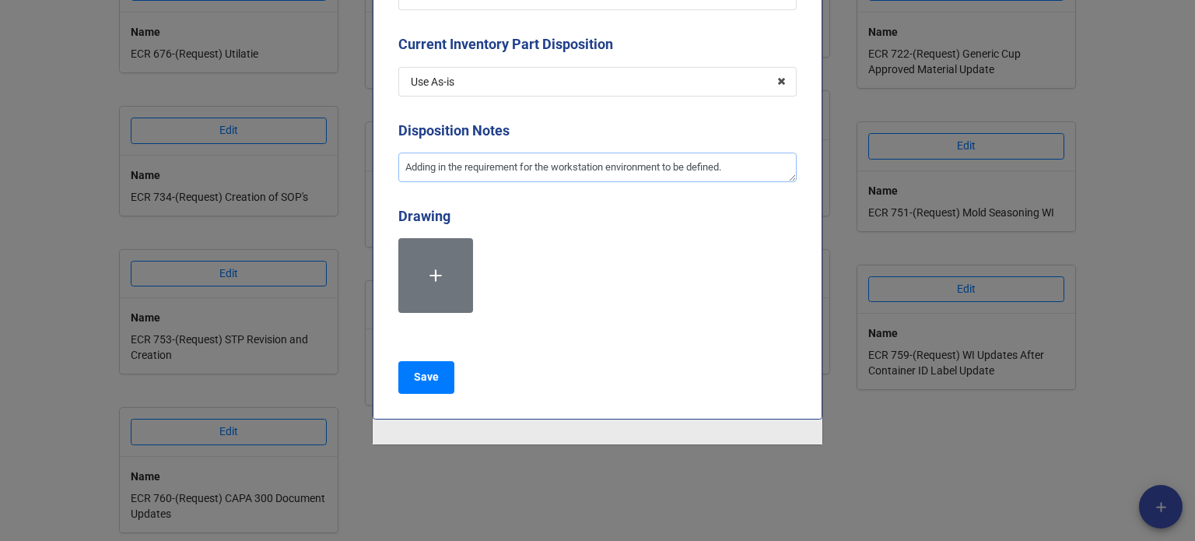
type textarea "Adding in the requirement for the workstation environment to be defined."
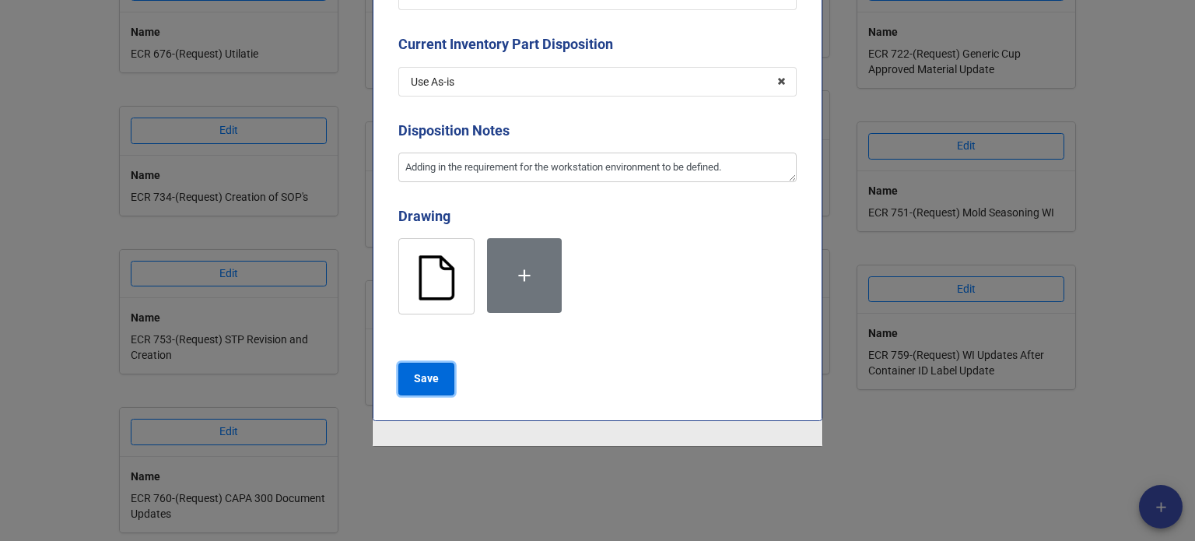
click at [442, 366] on button "Save" at bounding box center [426, 379] width 56 height 33
type textarea "x"
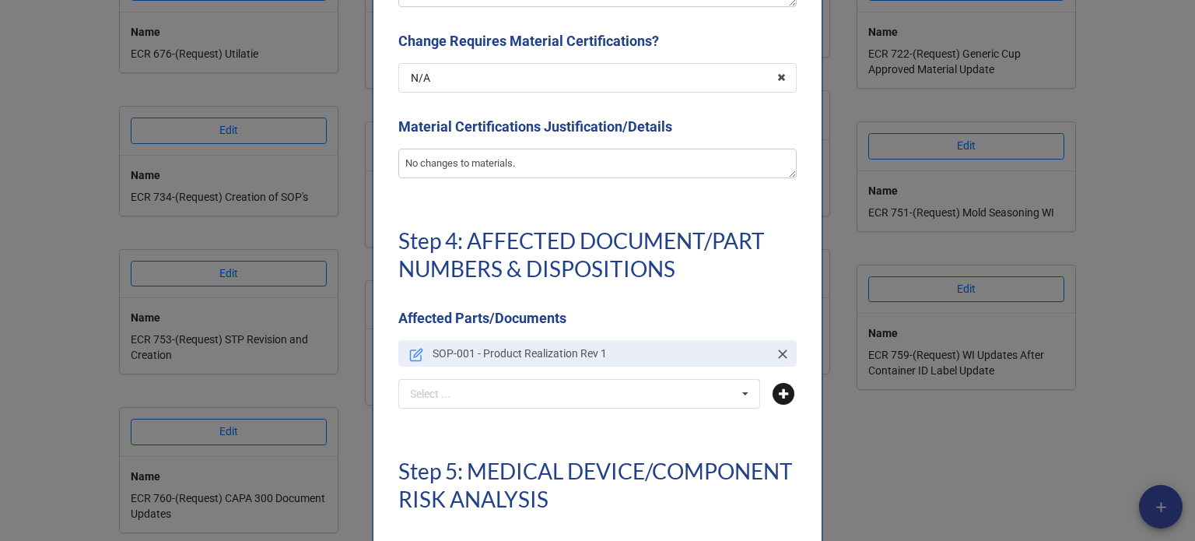
click at [775, 401] on icon at bounding box center [784, 394] width 22 height 22
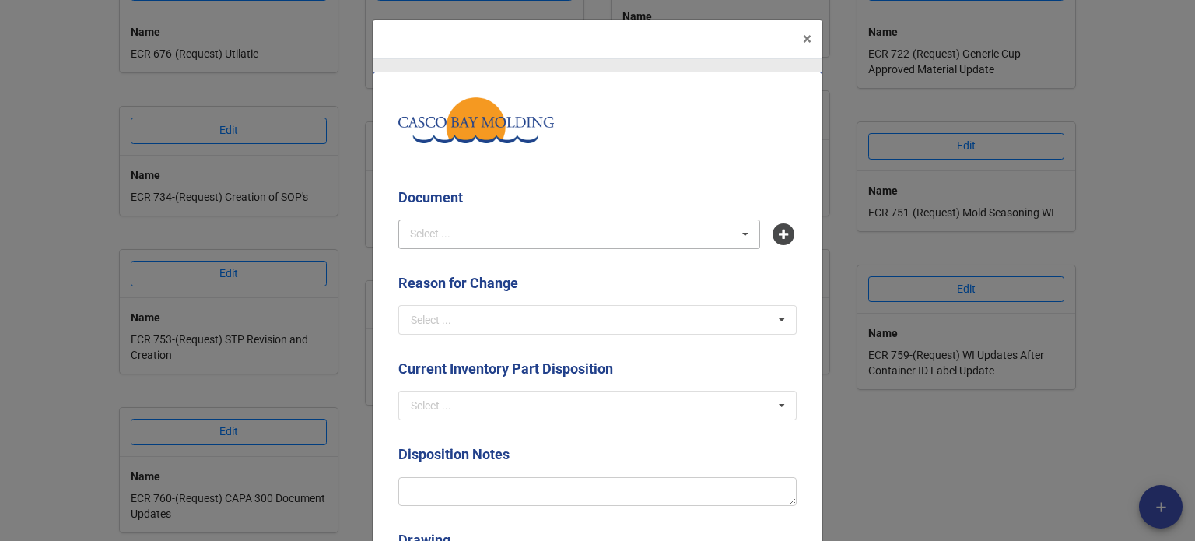
click at [432, 233] on div "Select ..." at bounding box center [439, 234] width 67 height 18
type input "sop-023"
click at [477, 259] on span "SOP-023 - Design Control" at bounding box center [472, 263] width 121 height 12
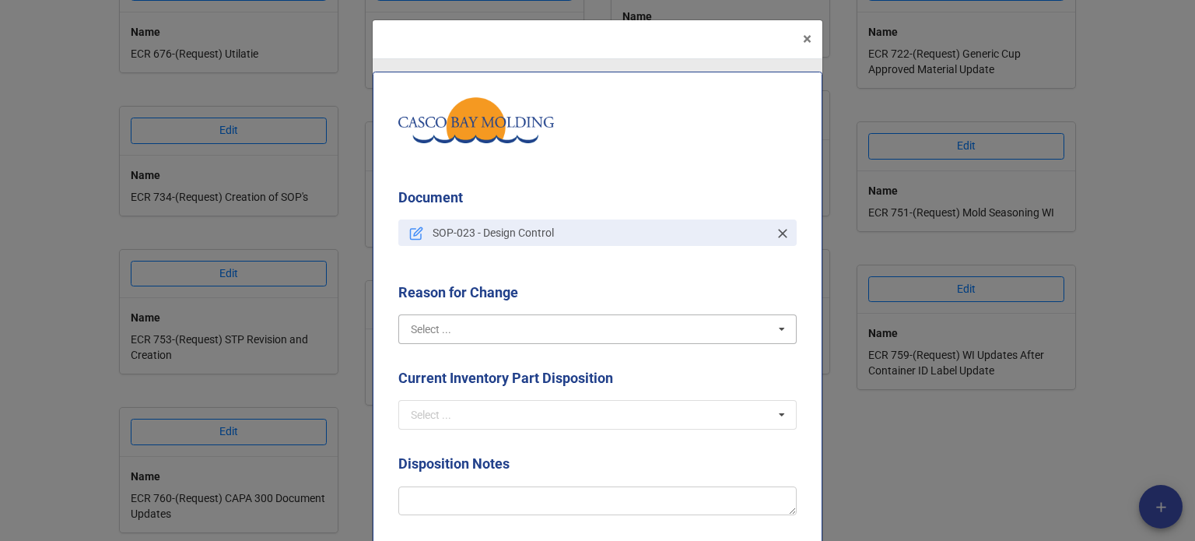
click at [511, 340] on input "text" at bounding box center [598, 329] width 397 height 28
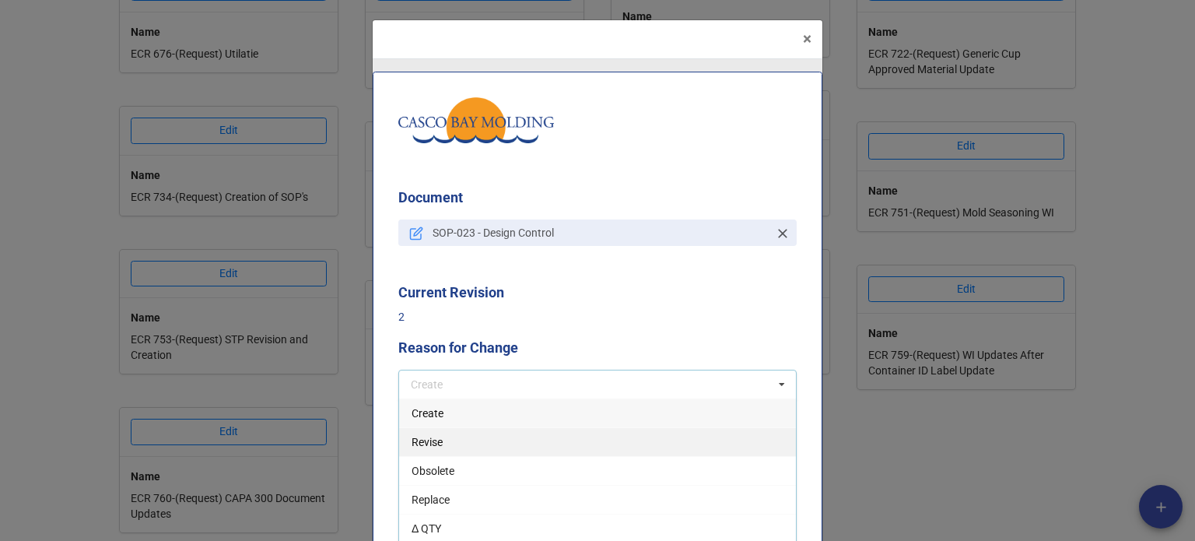
click at [434, 447] on span "Revise" at bounding box center [427, 442] width 31 height 12
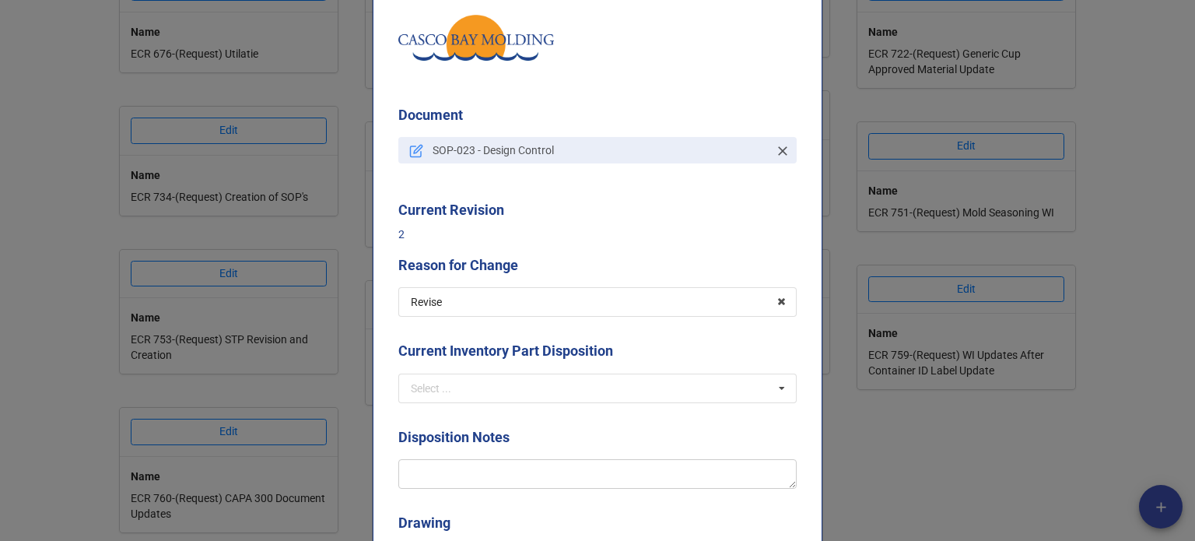
scroll to position [233, 0]
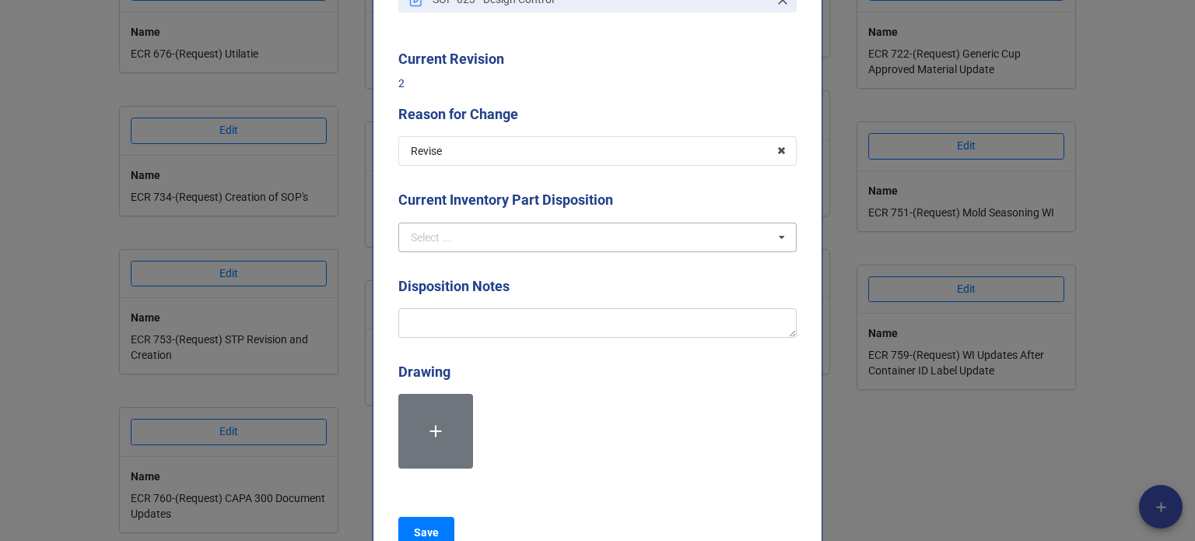
click at [411, 243] on div "Select ..." at bounding box center [431, 237] width 40 height 11
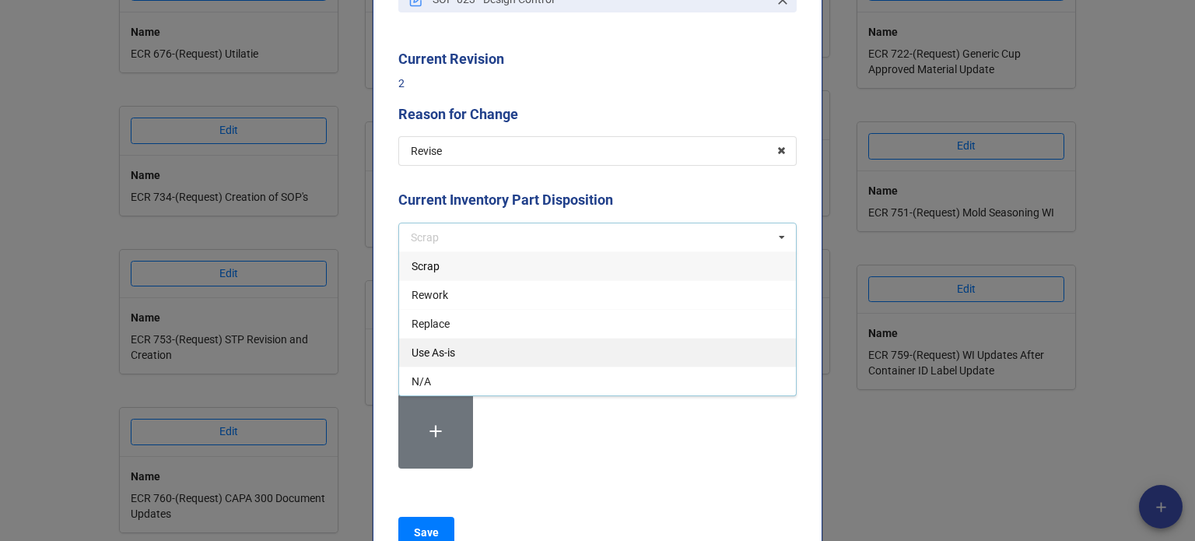
click at [476, 354] on div "Use As-is" at bounding box center [597, 352] width 397 height 29
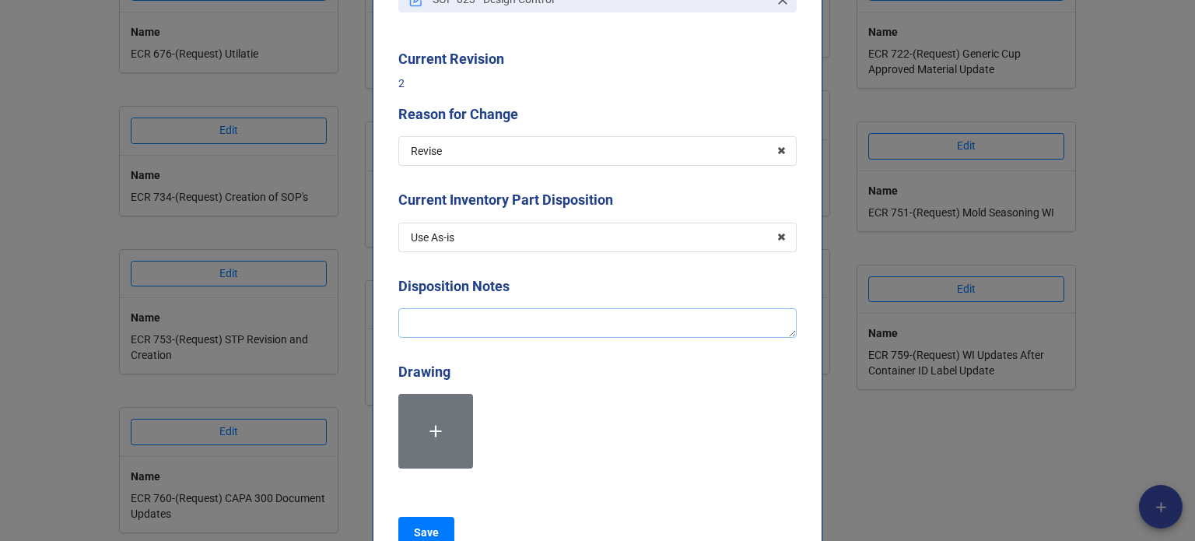
click at [451, 319] on textarea at bounding box center [597, 323] width 398 height 30
type textarea "x"
type textarea "A"
type textarea "x"
type textarea "Ad"
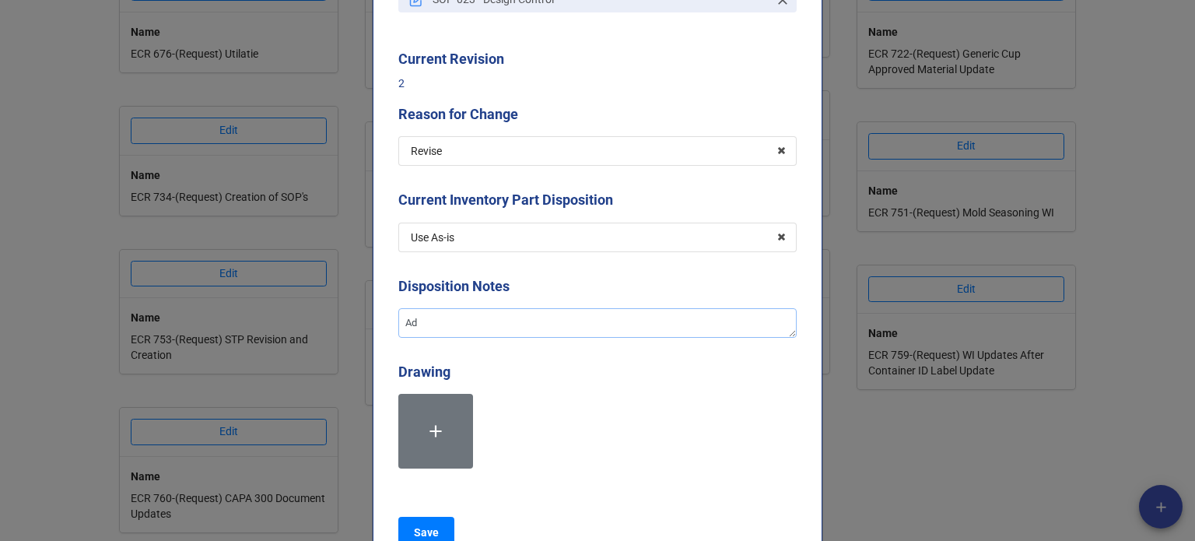
type textarea "x"
type textarea "Addi"
type textarea "x"
type textarea "Addin"
type textarea "x"
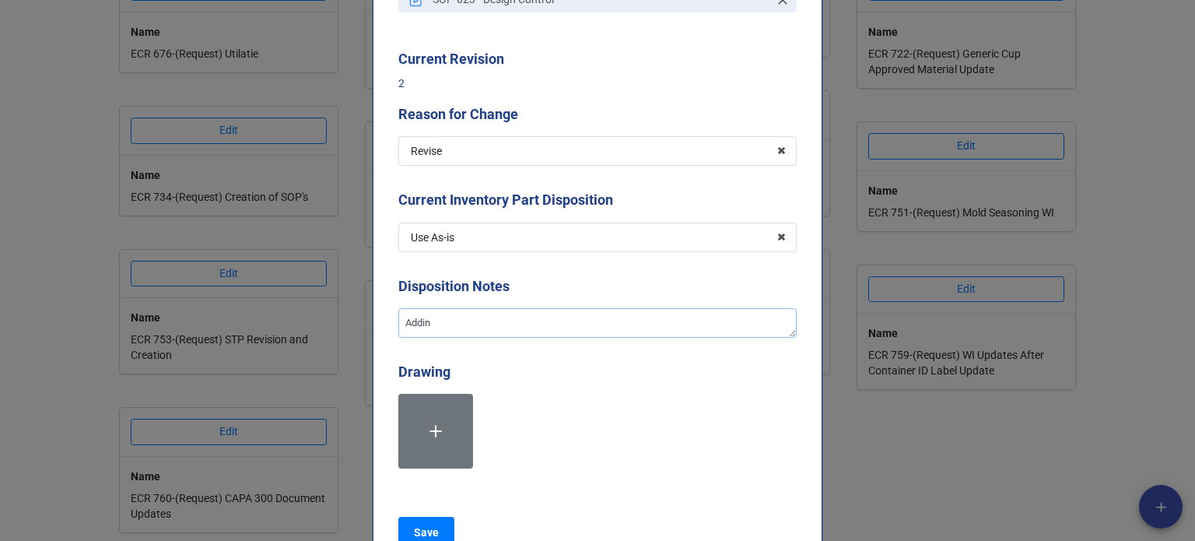
type textarea "Adding"
type textarea "x"
type textarea "Adding9"
type textarea "x"
type textarea "Adding"
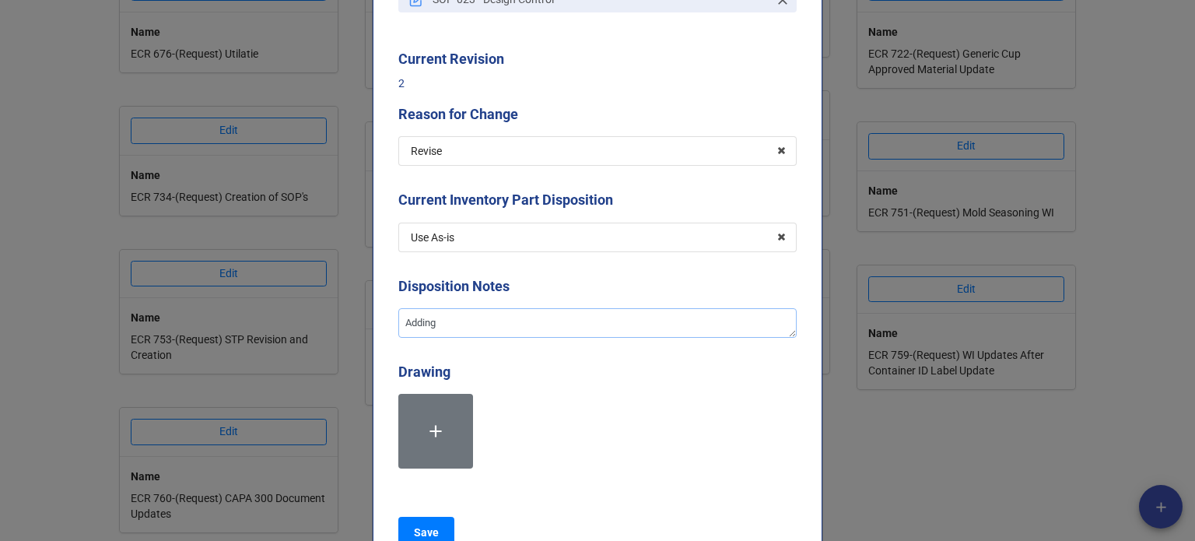
type textarea "x"
type textarea "Addingi"
type textarea "x"
type textarea "Addingin"
type textarea "x"
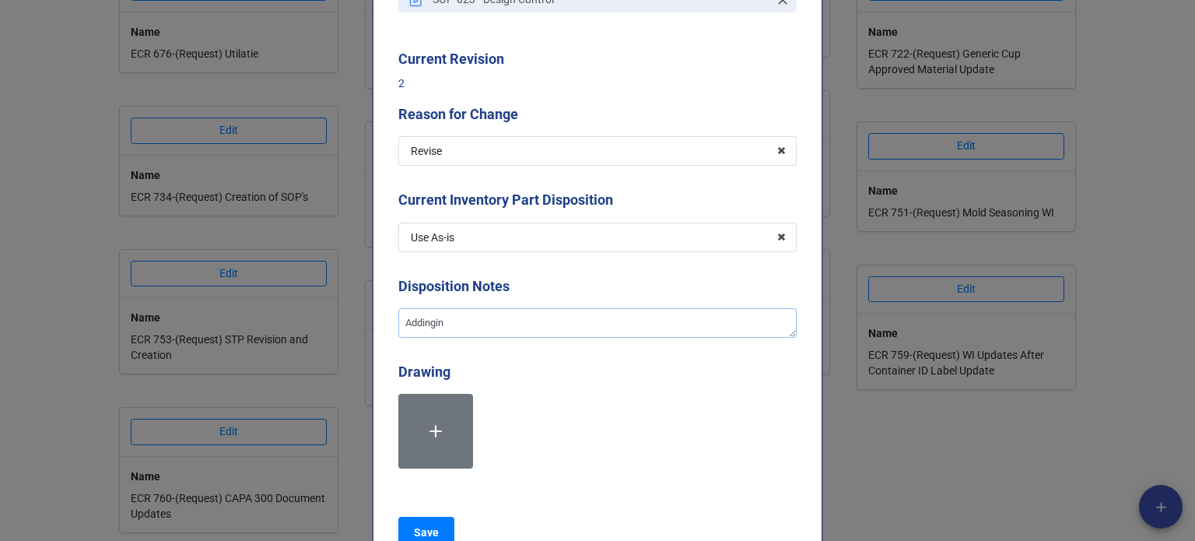
type textarea "Addingin"
type textarea "x"
type textarea "Addingin t"
click at [684, 319] on textarea "Adding in the requirement for the workstation environment" at bounding box center [597, 323] width 398 height 30
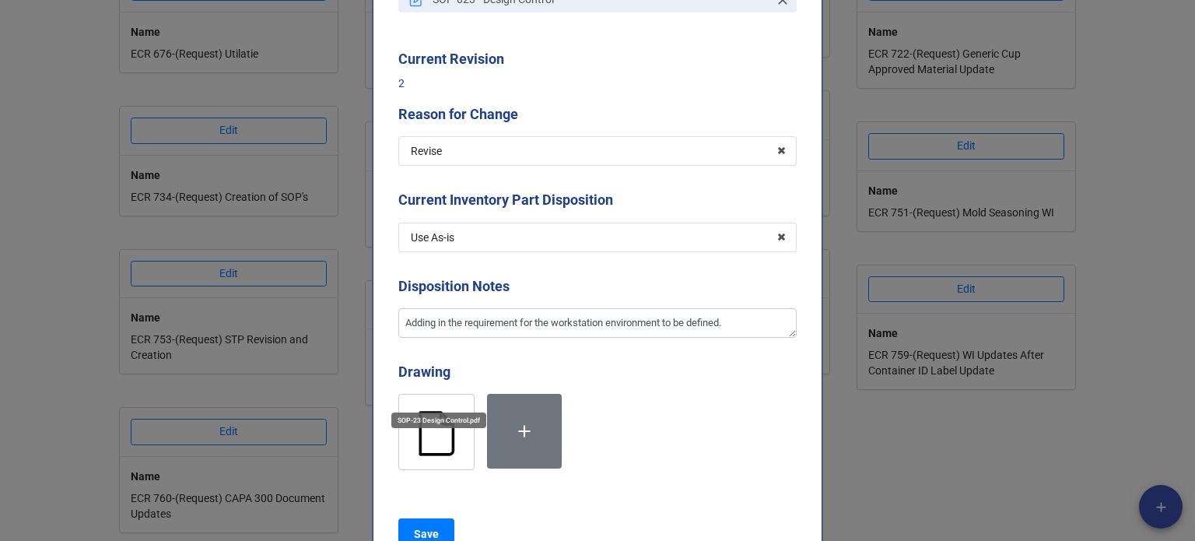
scroll to position [390, 0]
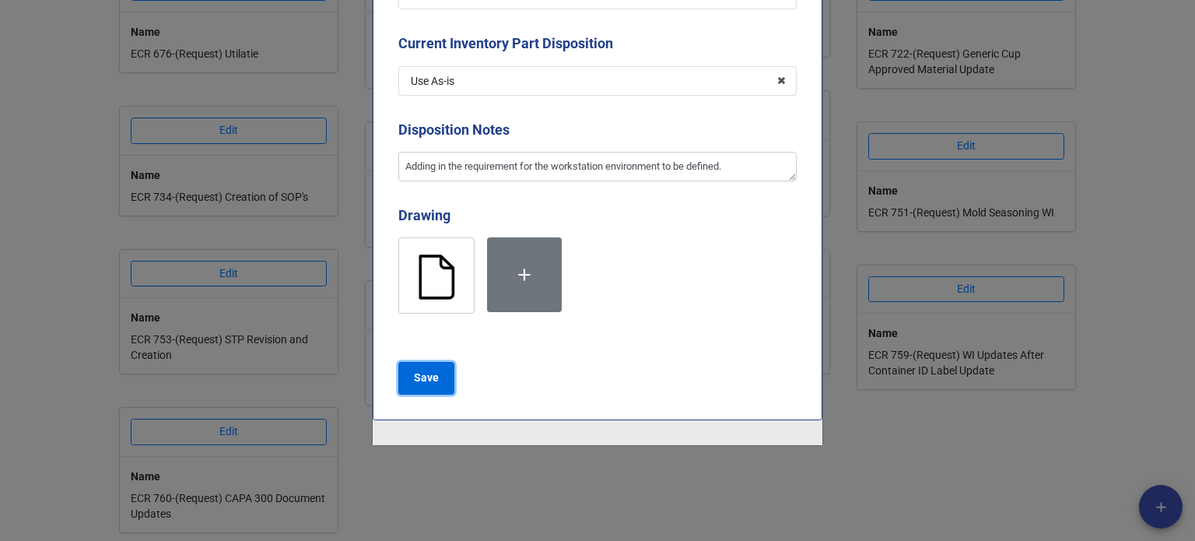
click at [403, 370] on button "Save" at bounding box center [426, 378] width 56 height 33
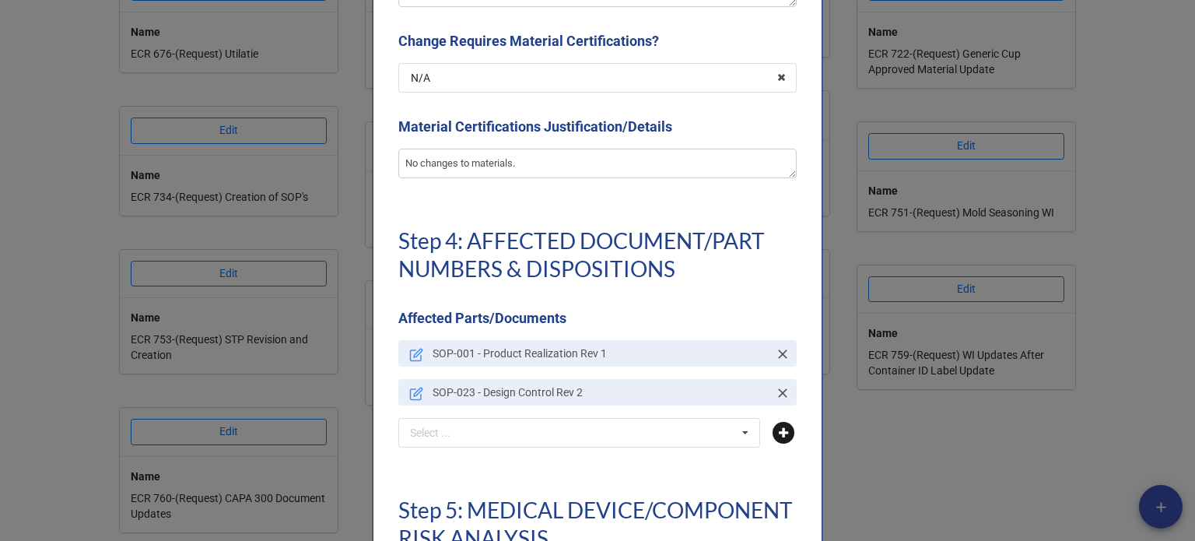
click at [778, 429] on icon at bounding box center [784, 433] width 22 height 22
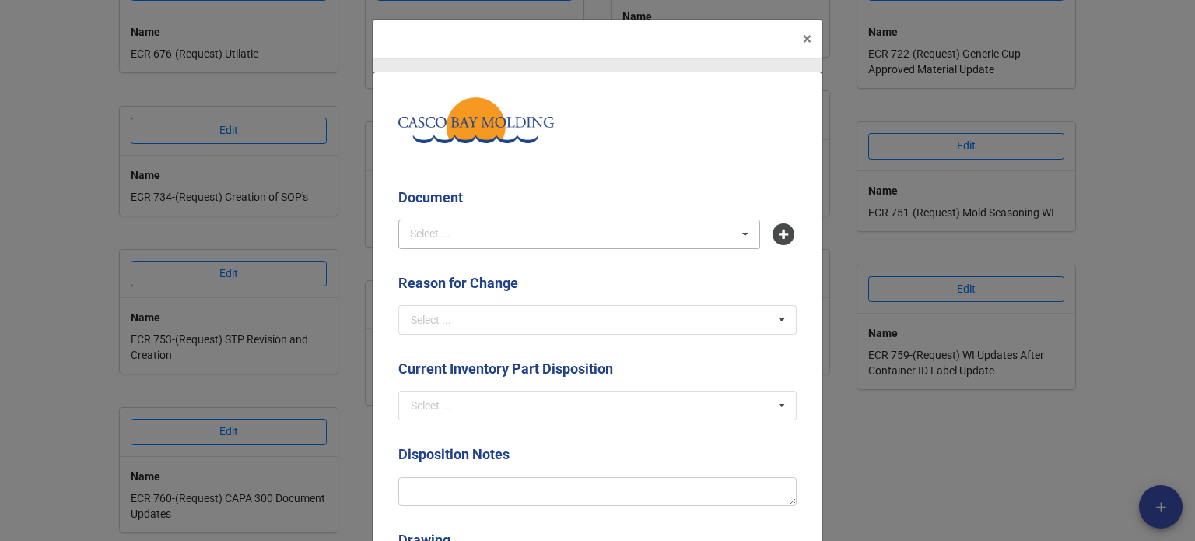
click at [450, 233] on div "Select ..." at bounding box center [439, 234] width 67 height 18
click at [448, 269] on div "FRM-01-001 - Project Plan" at bounding box center [579, 262] width 360 height 29
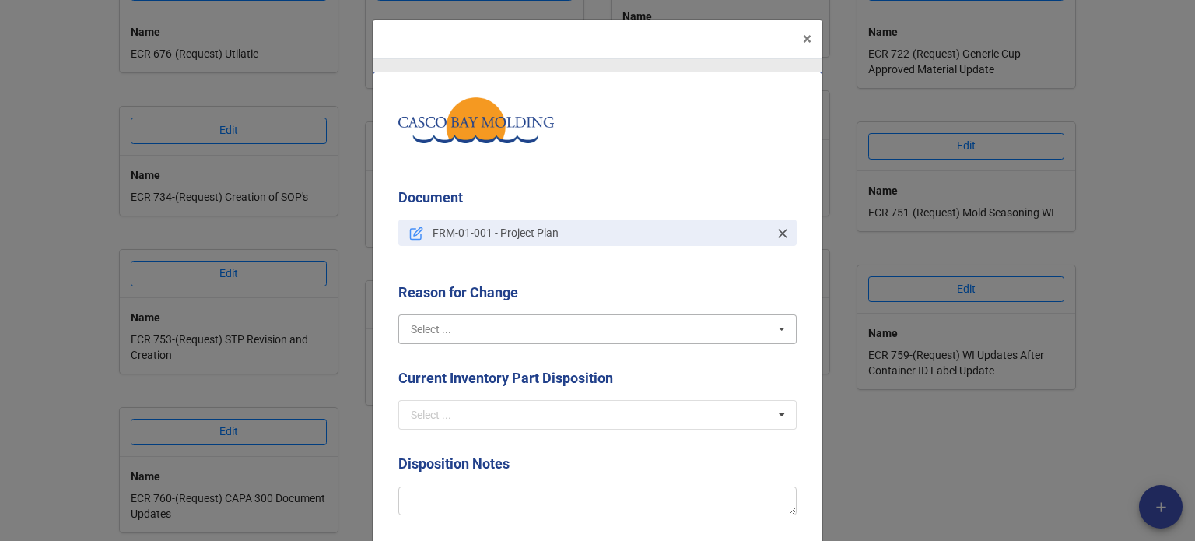
click at [480, 329] on input "text" at bounding box center [598, 329] width 397 height 28
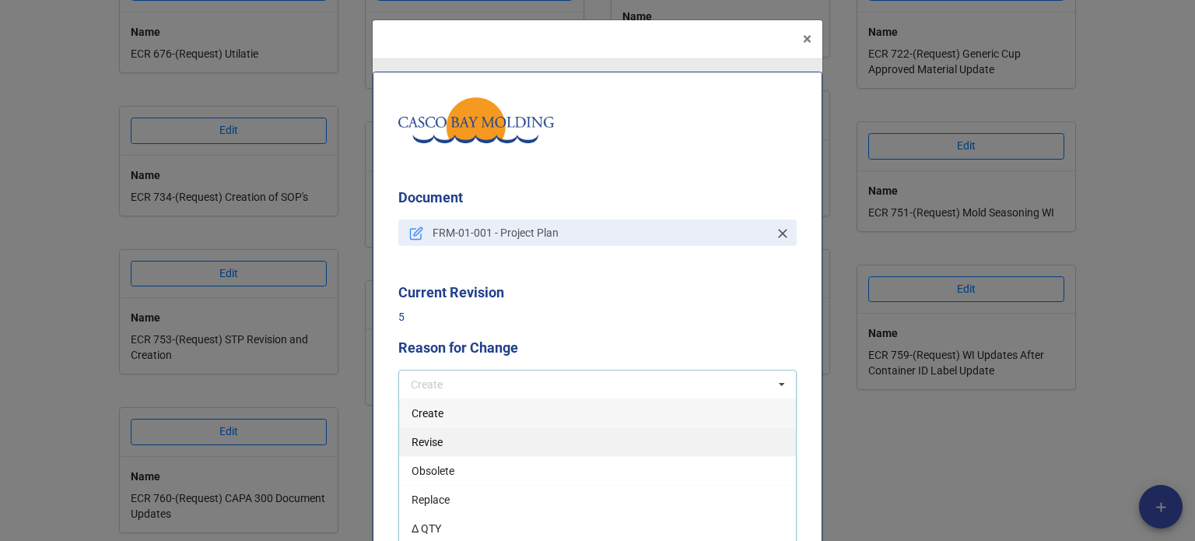
click at [457, 444] on div "Revise" at bounding box center [597, 441] width 397 height 29
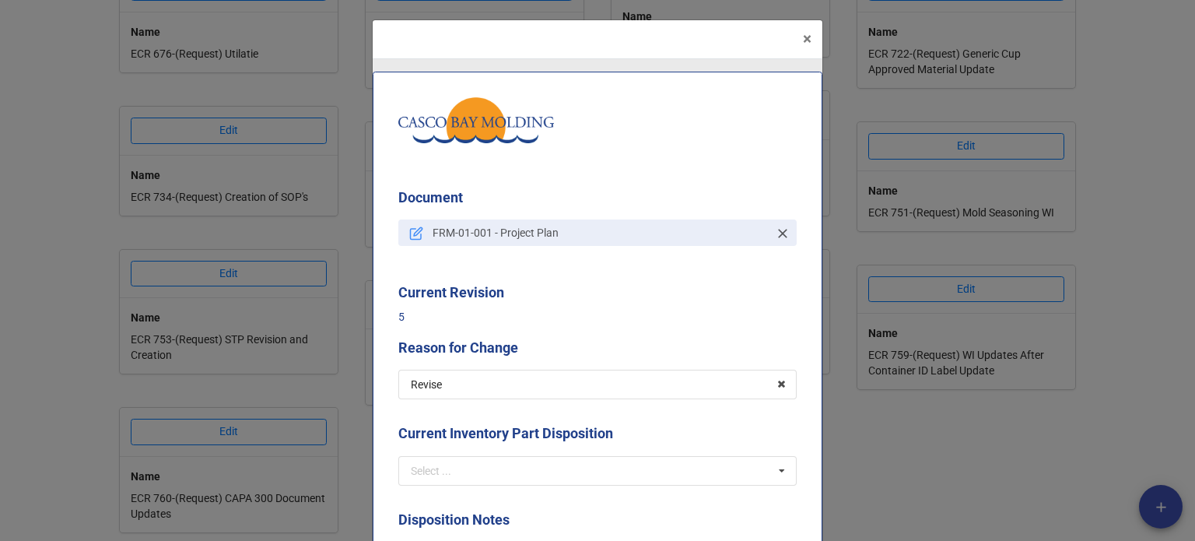
scroll to position [233, 0]
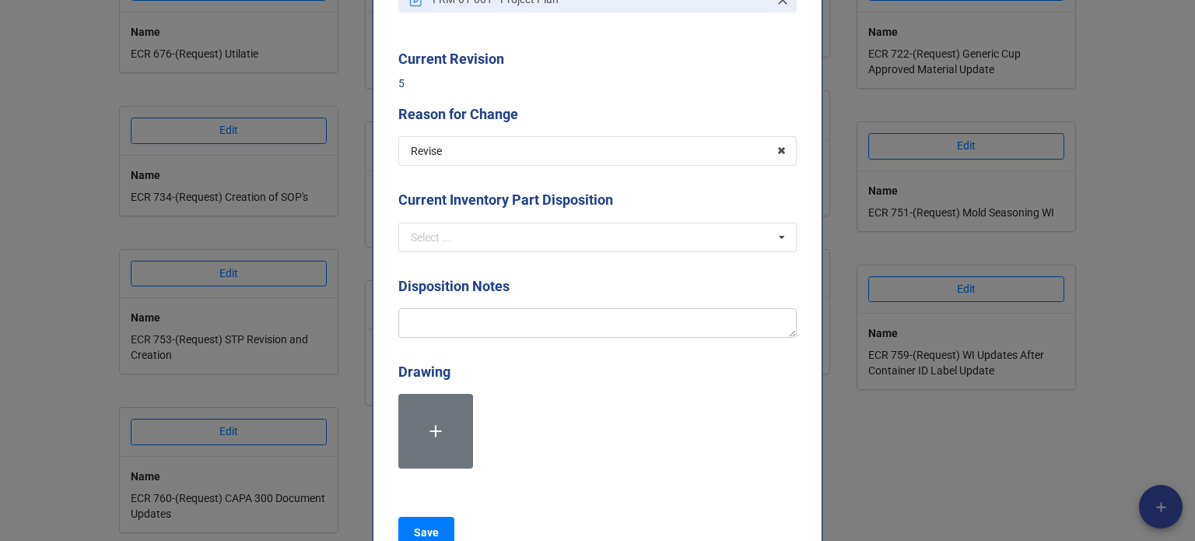
click at [456, 254] on div "Current Inventory Part Disposition Select ... Scrap Rework Replace Use As-is N/A" at bounding box center [597, 225] width 398 height 73
click at [454, 247] on input "text" at bounding box center [598, 237] width 397 height 28
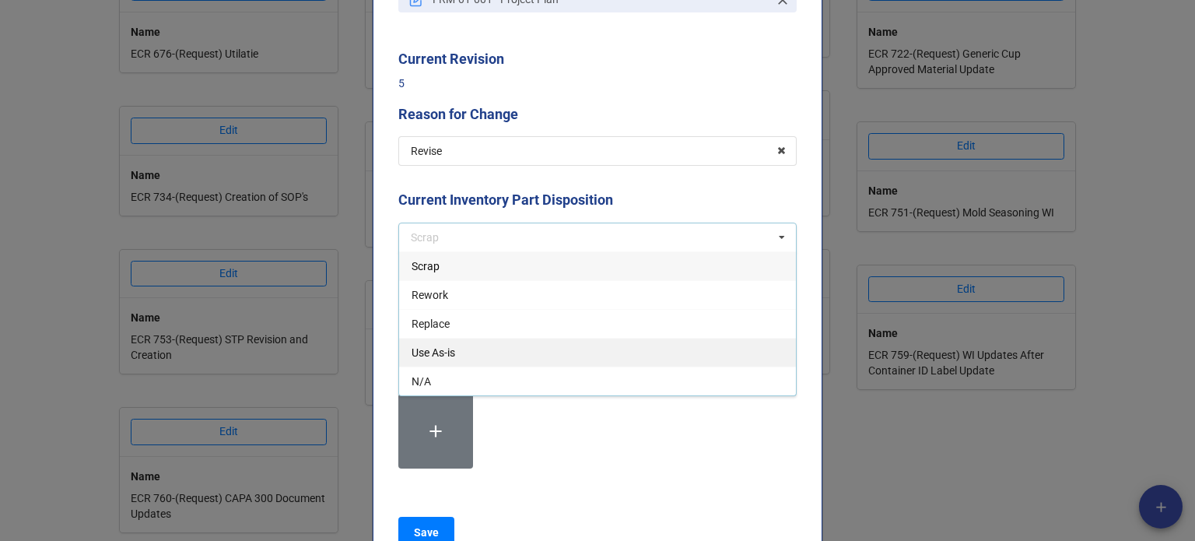
click at [454, 356] on div "Use As-is" at bounding box center [597, 352] width 397 height 29
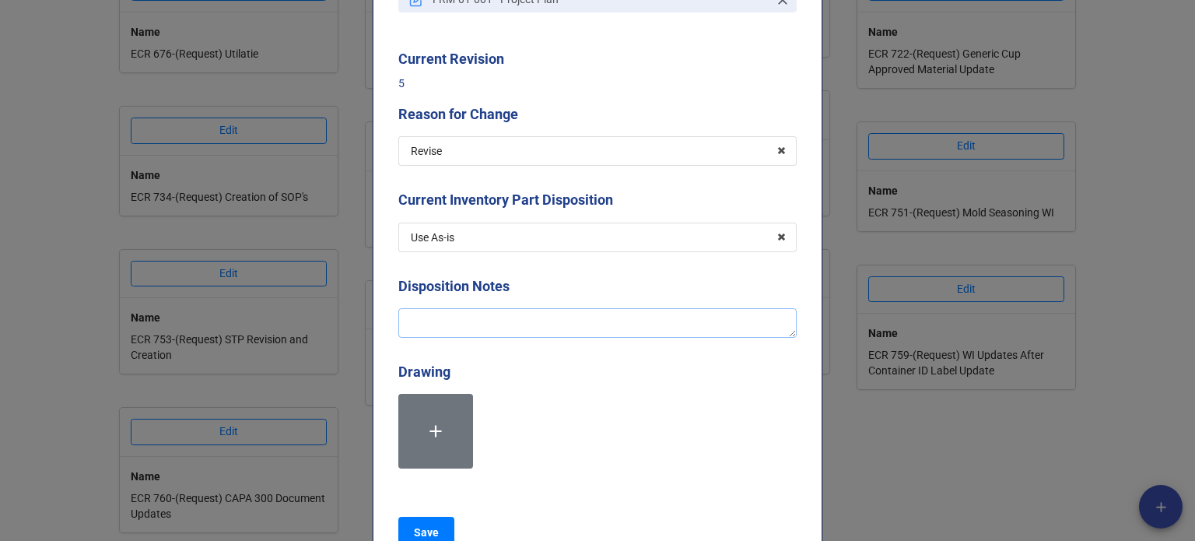
click at [455, 321] on textarea at bounding box center [597, 323] width 398 height 30
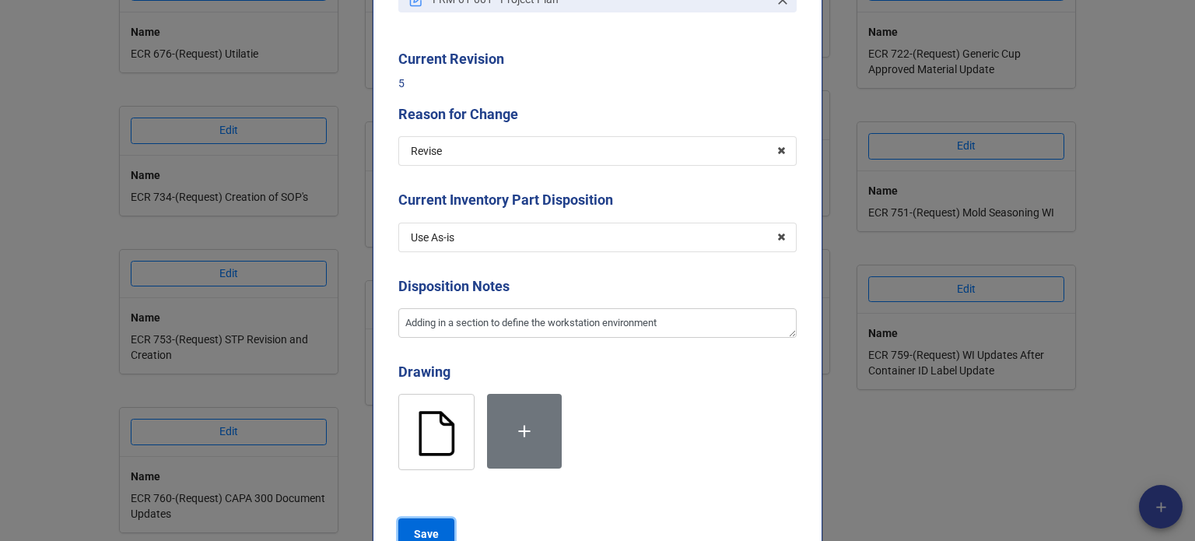
click at [424, 528] on b "Save" at bounding box center [426, 534] width 25 height 16
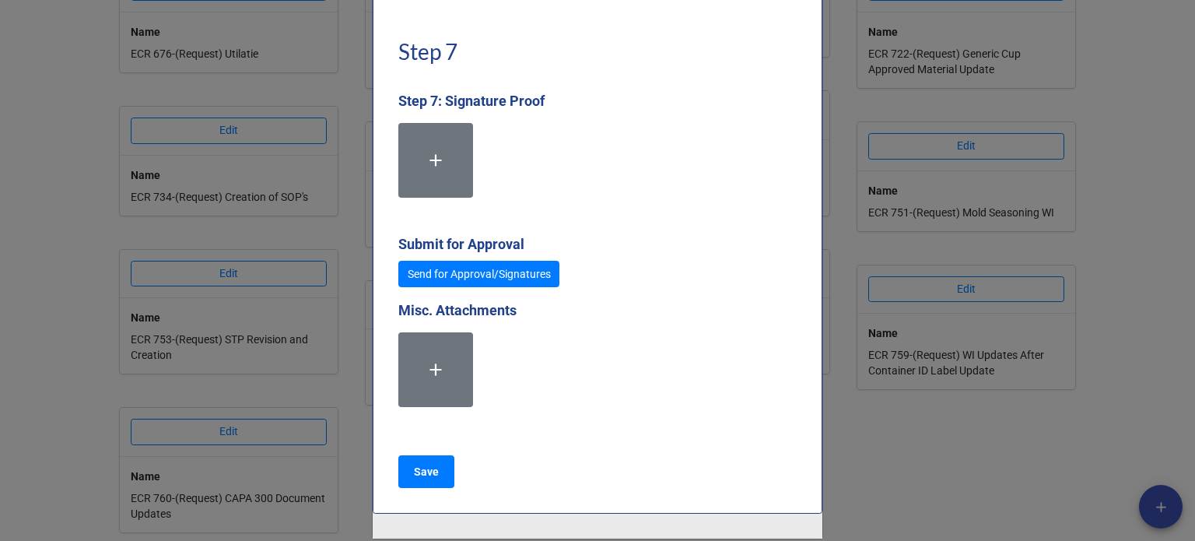
scroll to position [4435, 0]
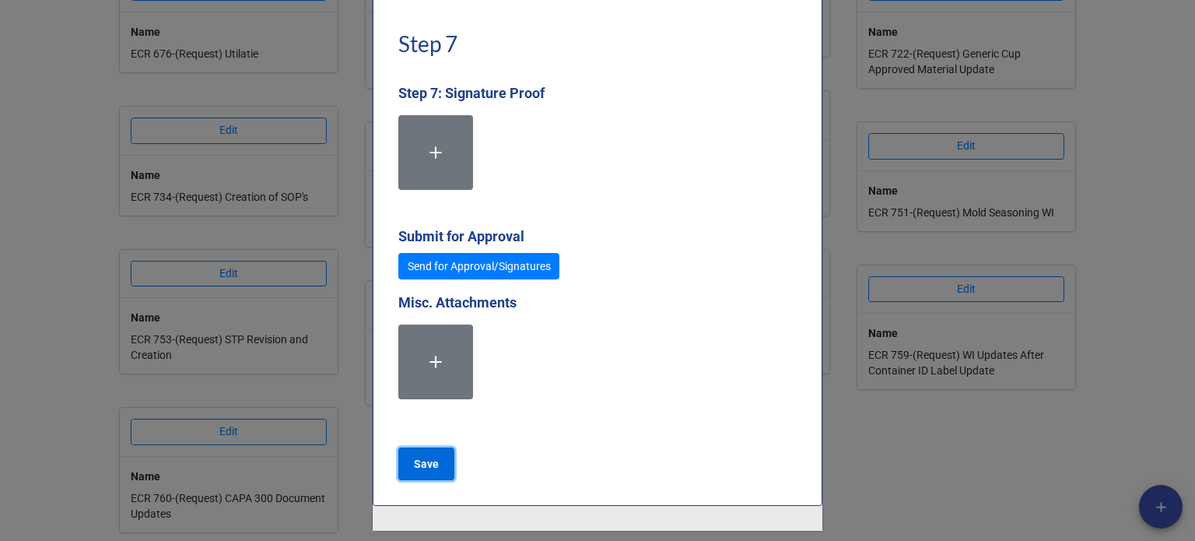
click at [423, 460] on b "Save" at bounding box center [426, 464] width 25 height 16
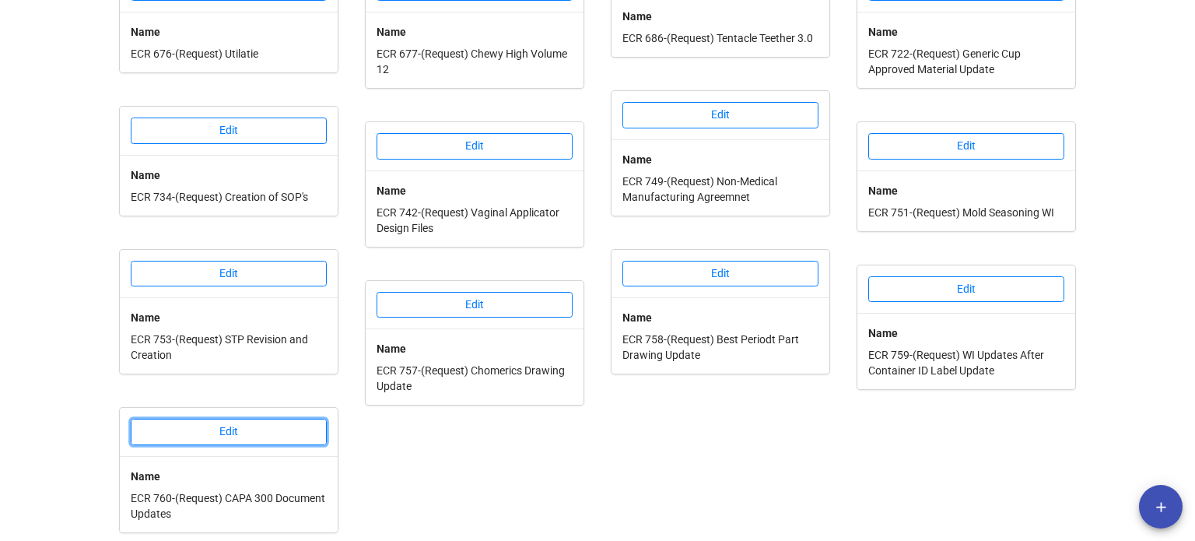
scroll to position [737, 0]
click at [283, 422] on button "Edit" at bounding box center [229, 432] width 196 height 26
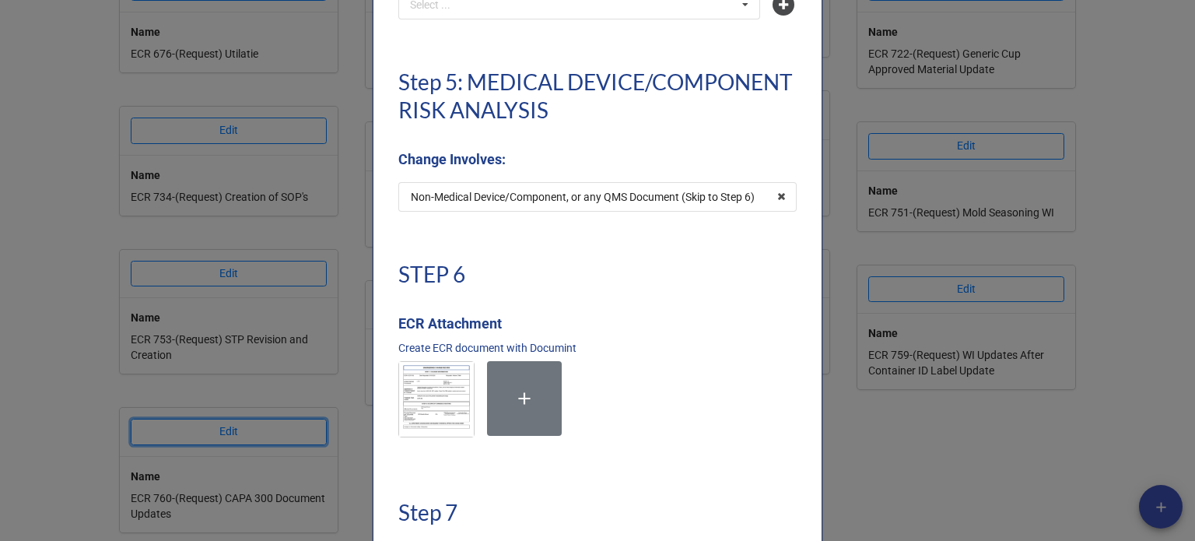
scroll to position [4522, 0]
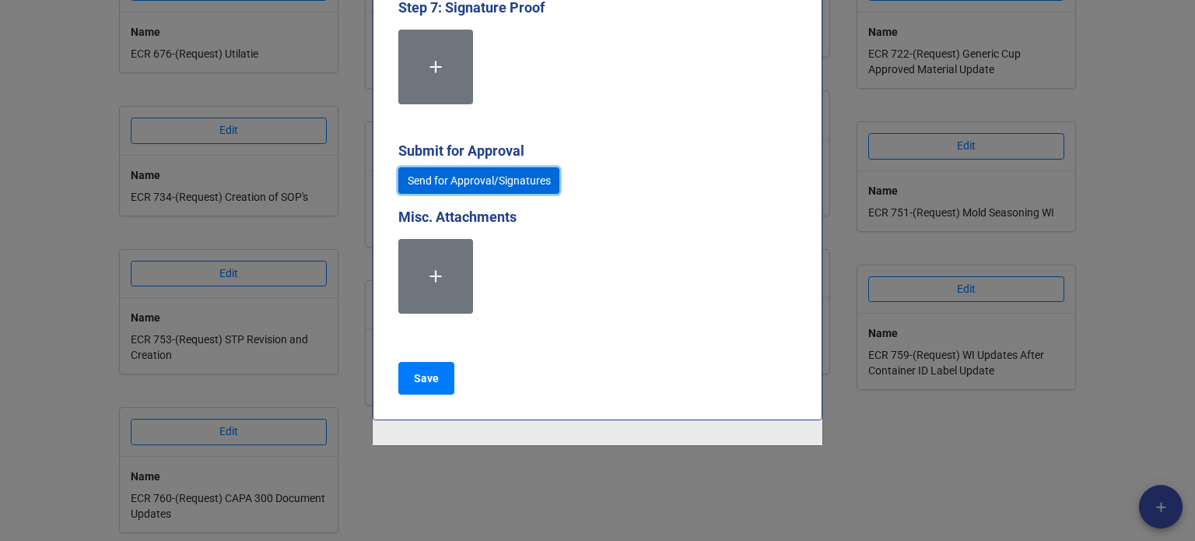
click at [510, 185] on link "Send for Approval/Signatures" at bounding box center [478, 180] width 161 height 26
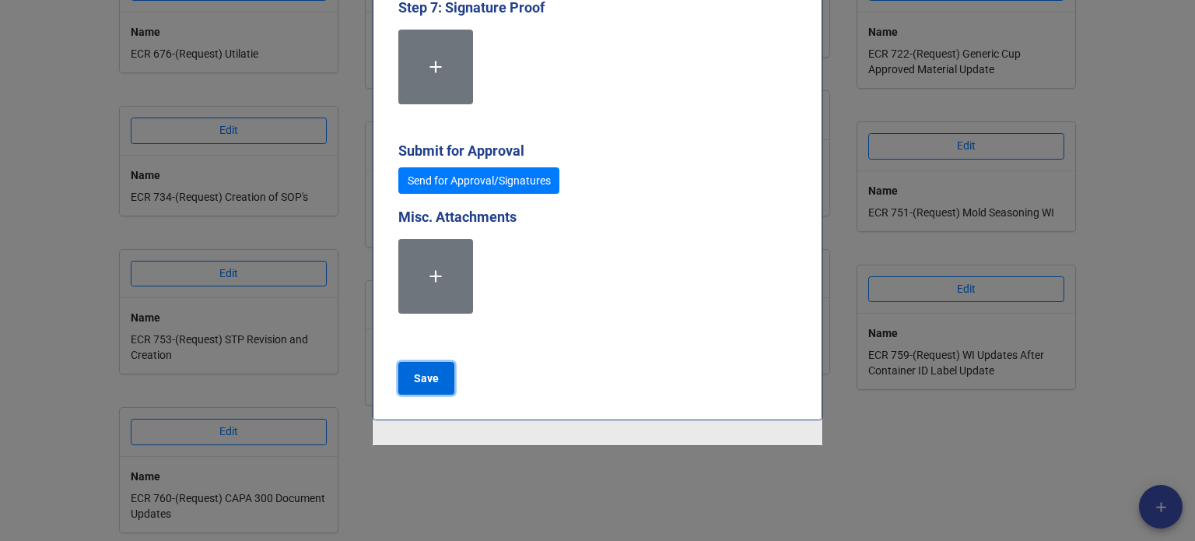
click at [435, 373] on button "Save" at bounding box center [426, 378] width 56 height 33
